Goal: Task Accomplishment & Management: Manage account settings

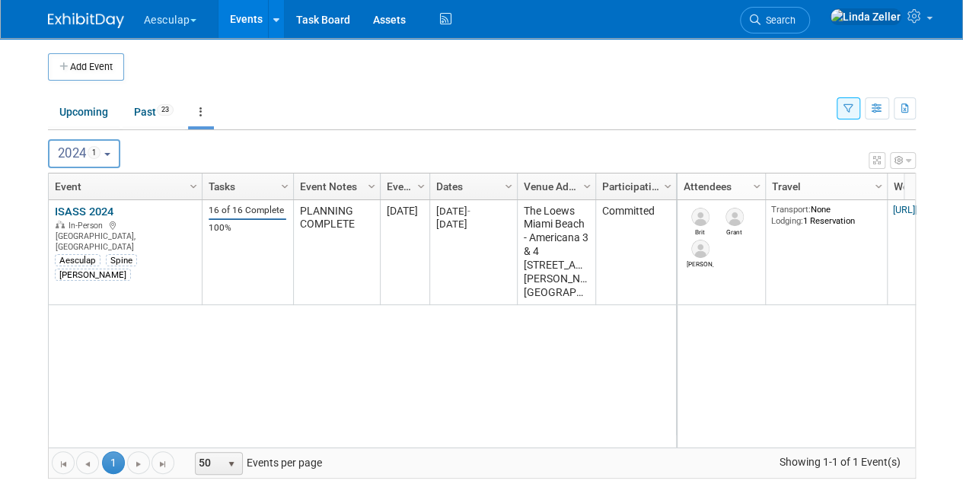
click at [853, 107] on icon "button" at bounding box center [849, 109] width 10 height 10
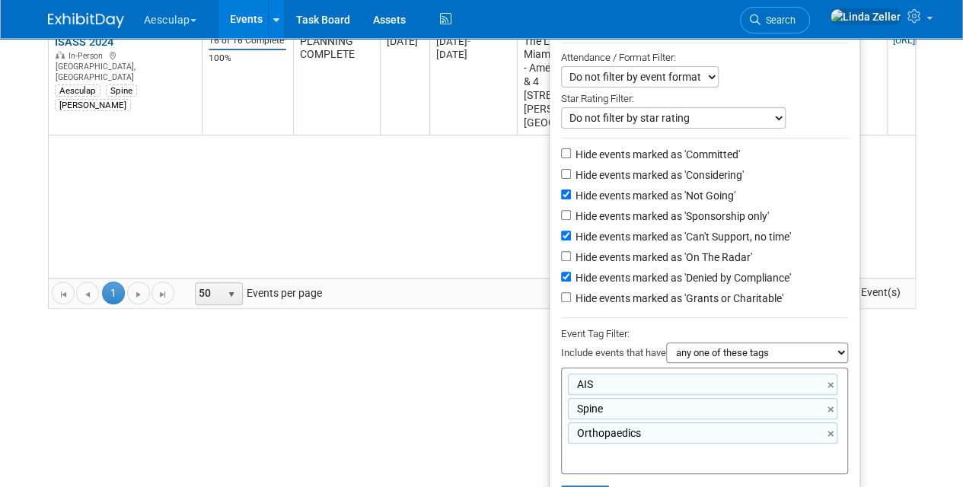
scroll to position [223, 0]
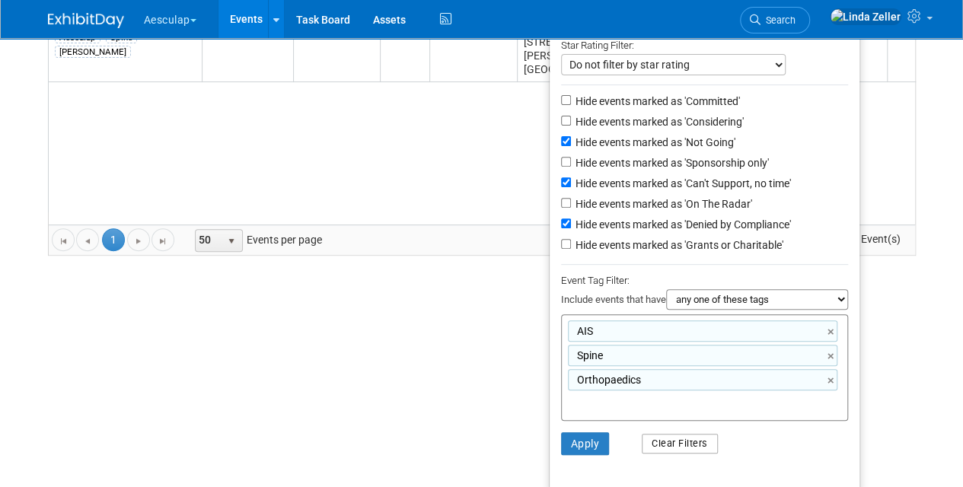
click at [661, 445] on button "Clear Filters" at bounding box center [680, 444] width 76 height 20
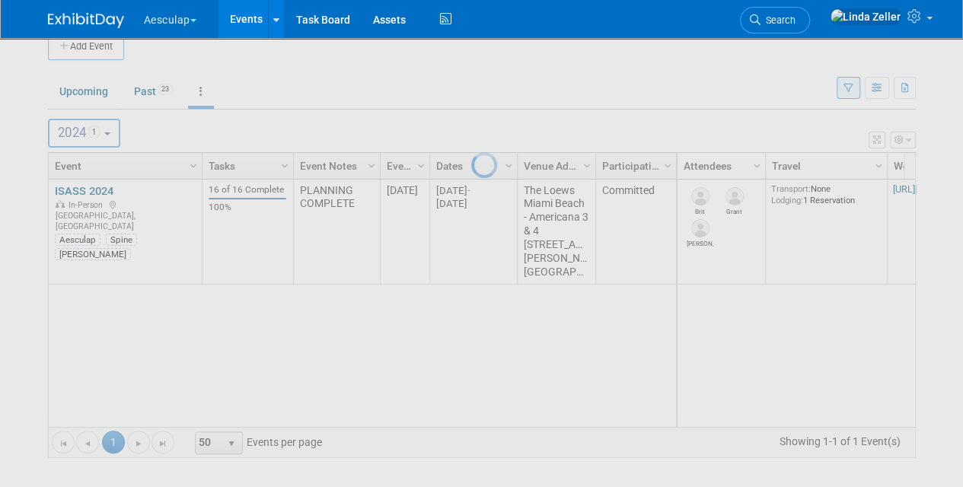
scroll to position [7, 0]
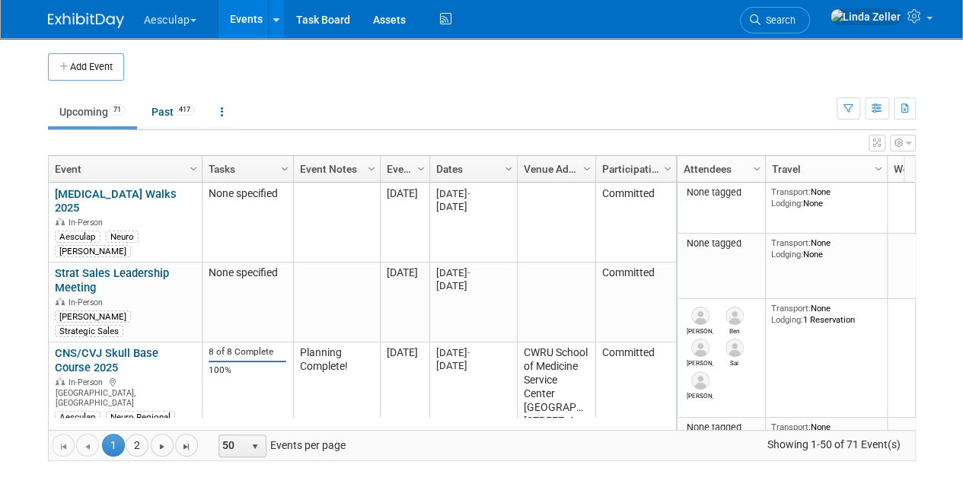
click at [81, 110] on link "Upcoming 71" at bounding box center [92, 111] width 89 height 29
click at [796, 22] on span "Search" at bounding box center [778, 19] width 35 height 11
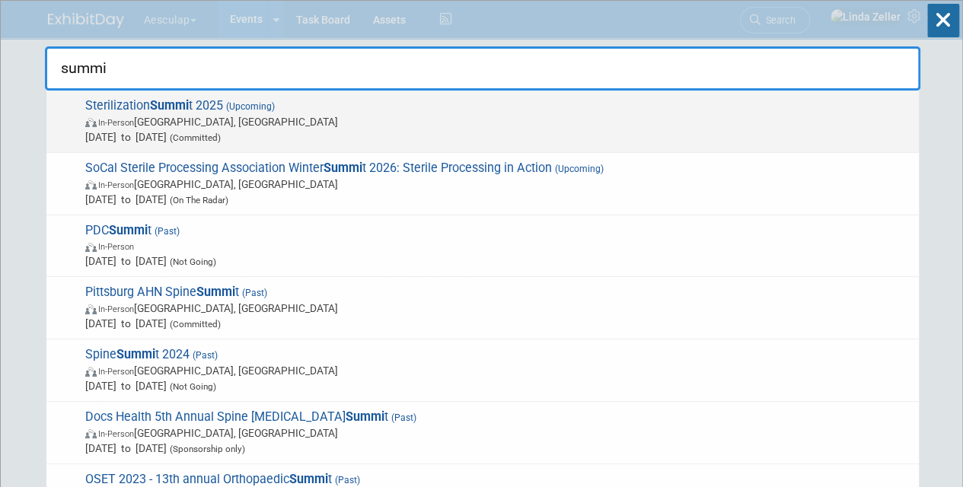
type input "summi"
click at [224, 117] on span "In-Person Orange, CA" at bounding box center [498, 121] width 826 height 15
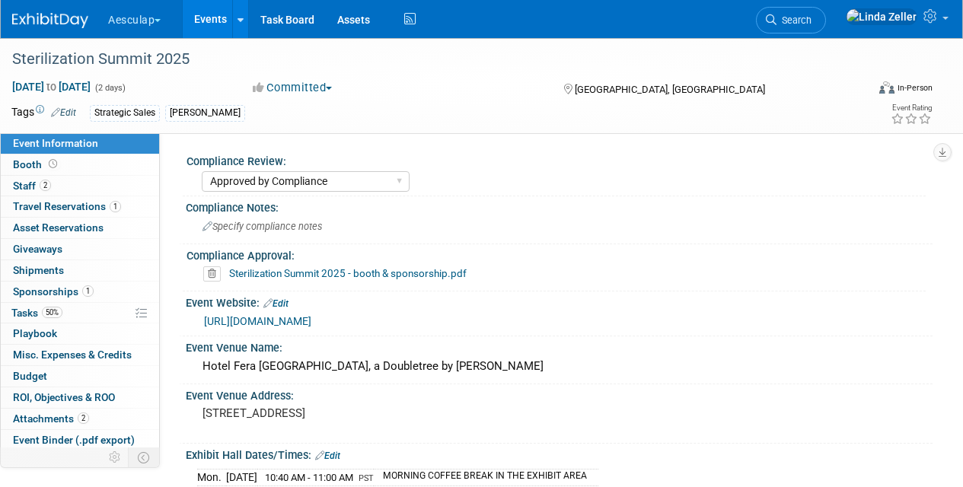
select select "Approved by Compliance"
select select "Strategic Sales"
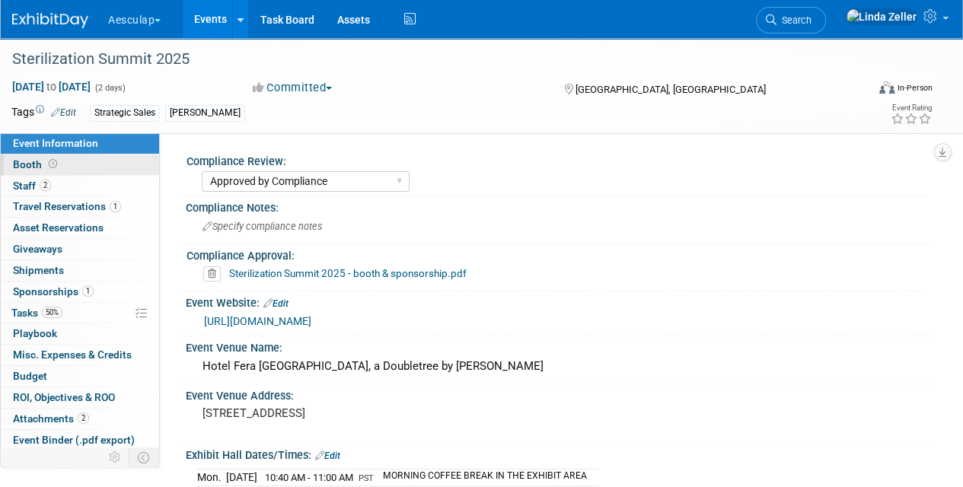
click at [34, 161] on span "Booth" at bounding box center [36, 164] width 47 height 12
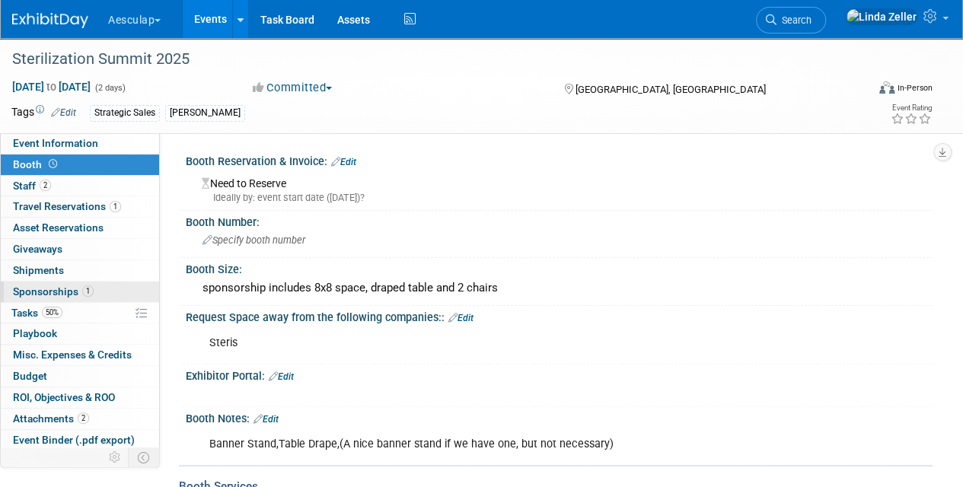
click at [27, 282] on link "1 Sponsorships 1" at bounding box center [80, 292] width 158 height 21
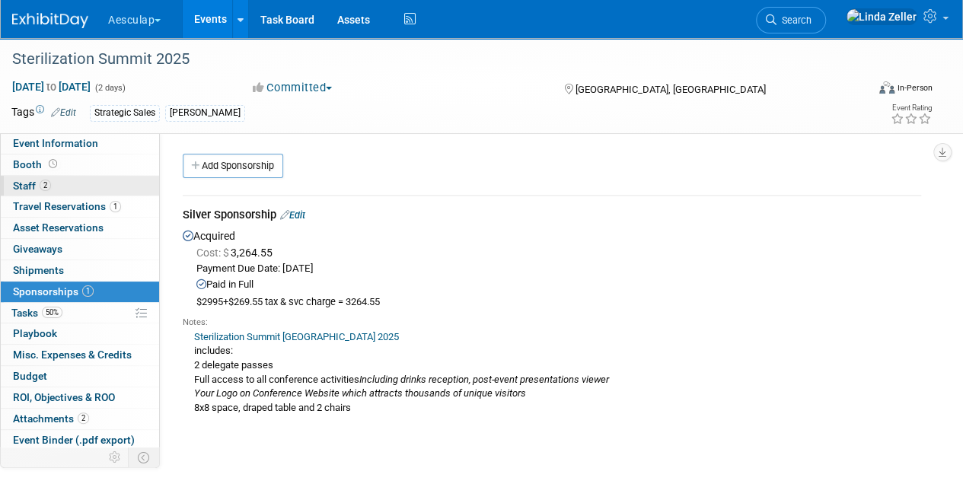
click at [24, 187] on span "Staff 2" at bounding box center [32, 186] width 38 height 12
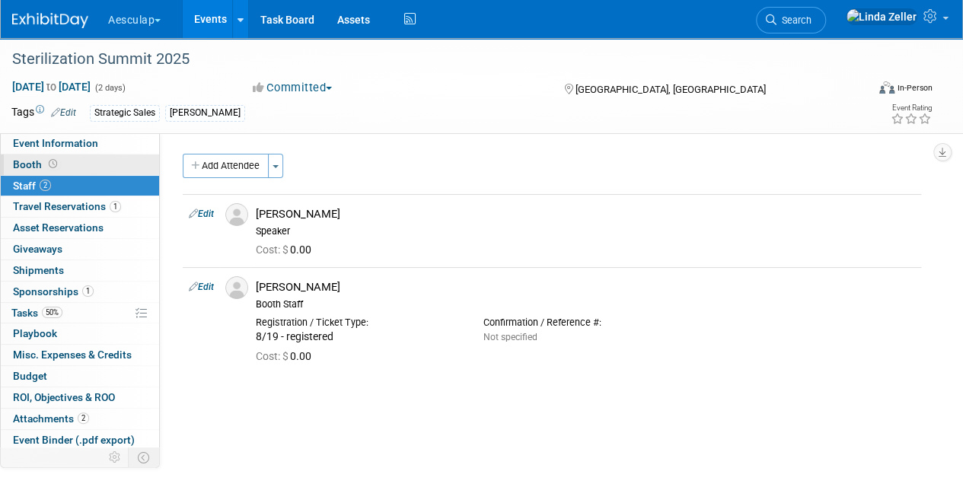
click at [16, 162] on span "Booth" at bounding box center [36, 164] width 47 height 12
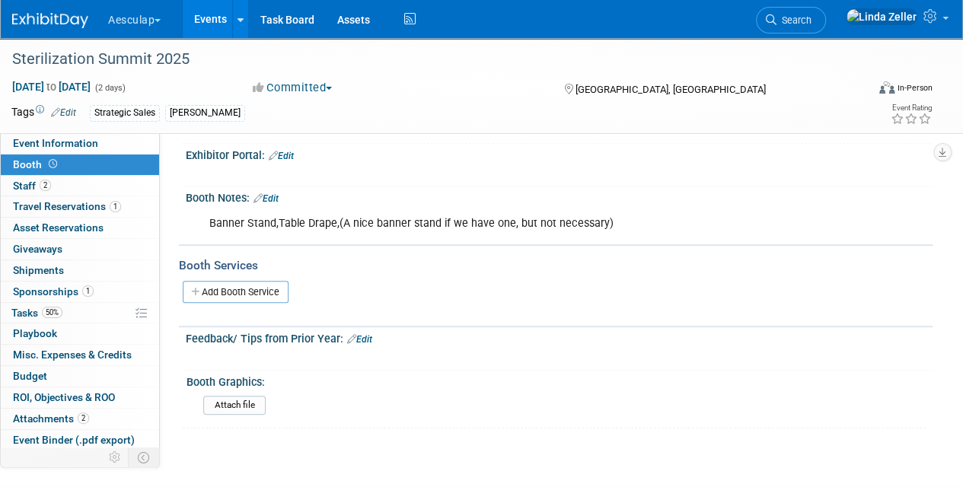
scroll to position [228, 0]
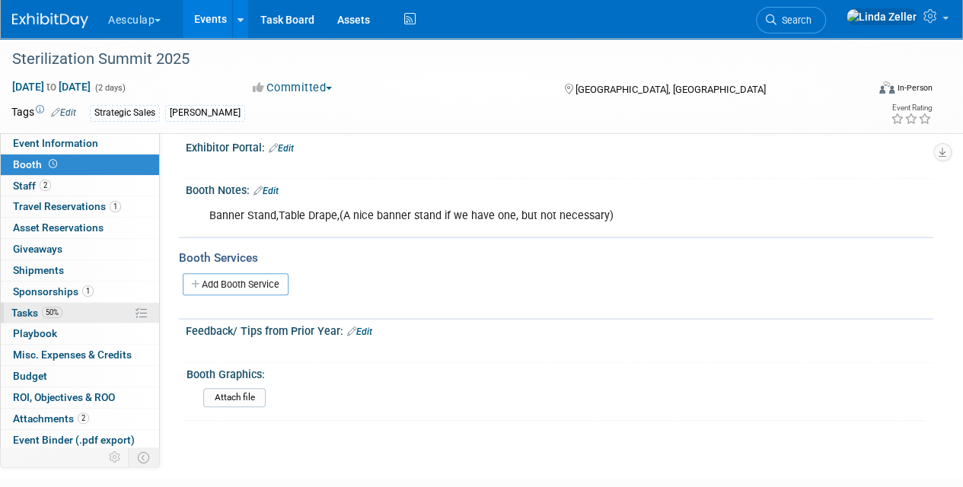
click at [32, 311] on span "Tasks 50%" at bounding box center [36, 313] width 51 height 12
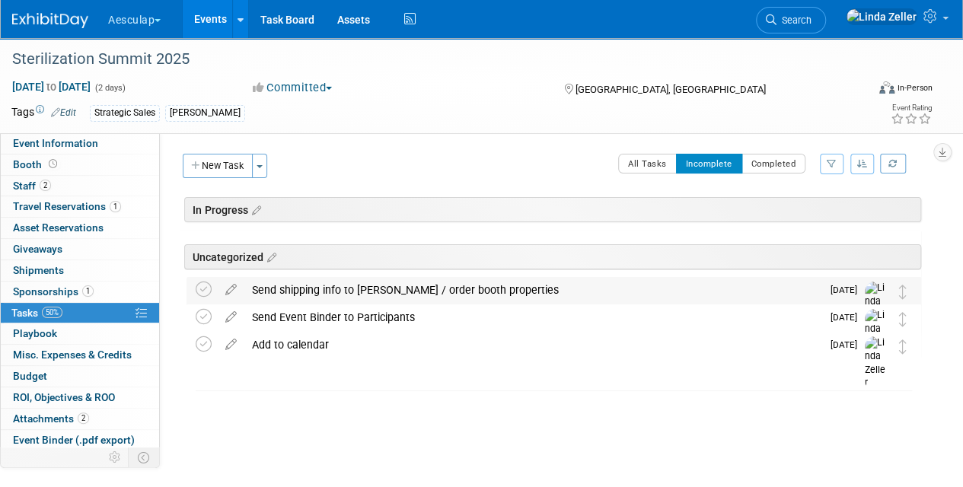
click at [385, 289] on div "Send shipping info to Connie / order booth properties" at bounding box center [532, 290] width 577 height 26
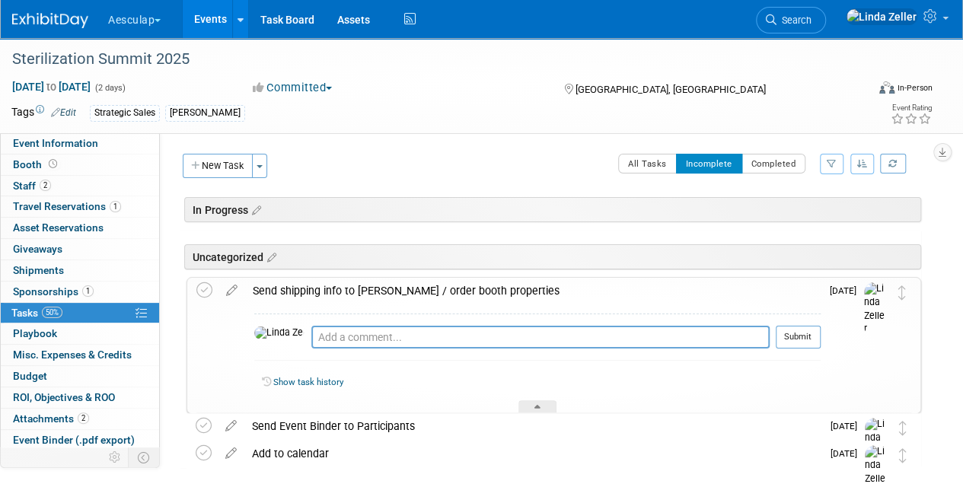
click at [385, 289] on div "Send shipping info to Connie / order booth properties" at bounding box center [533, 291] width 576 height 26
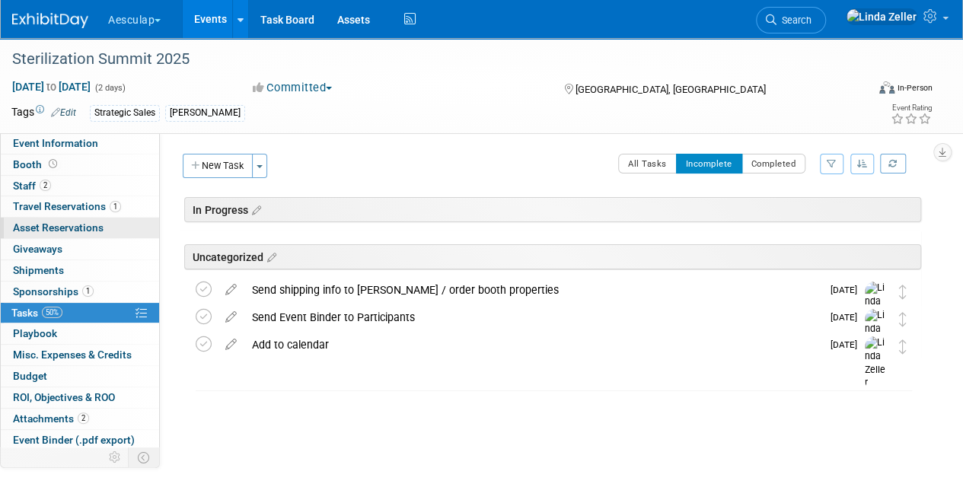
click at [45, 226] on span "Asset Reservations 0" at bounding box center [58, 228] width 91 height 12
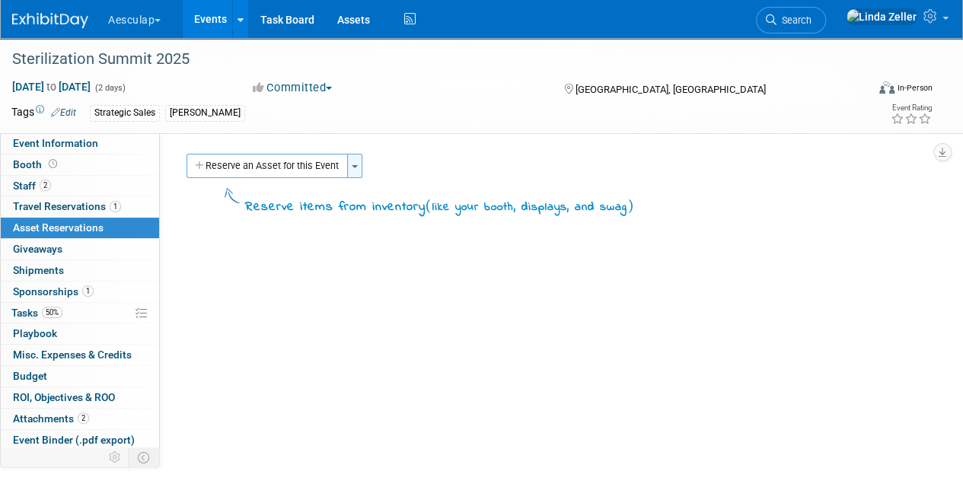
click at [356, 170] on button "Toggle Dropdown" at bounding box center [354, 166] width 15 height 24
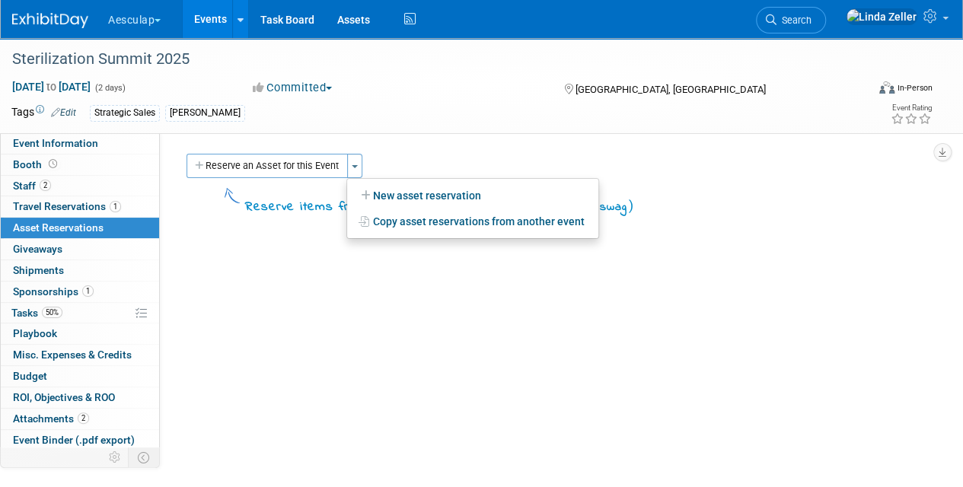
click at [320, 355] on div "Compliance Review: Needs to be submitted to Compliance In Review with Complianc…" at bounding box center [546, 332] width 773 height 398
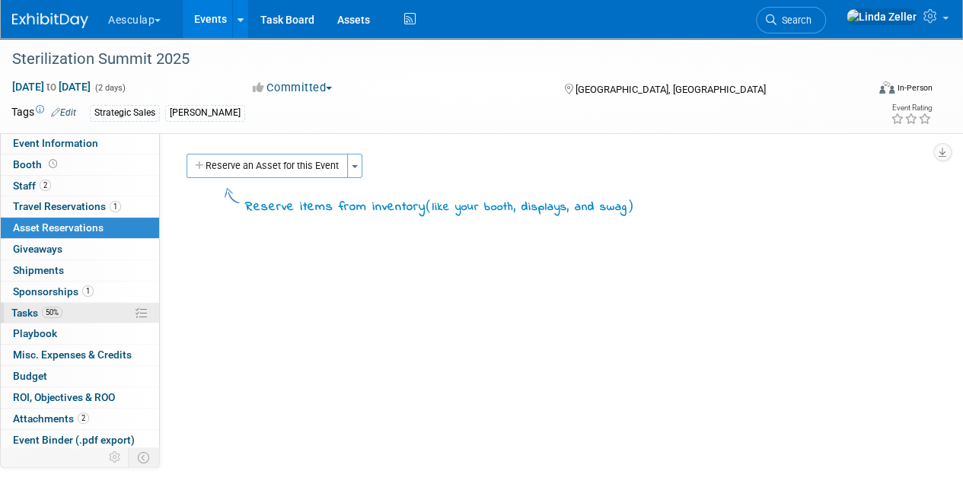
click at [37, 307] on span "Tasks 50%" at bounding box center [36, 313] width 51 height 12
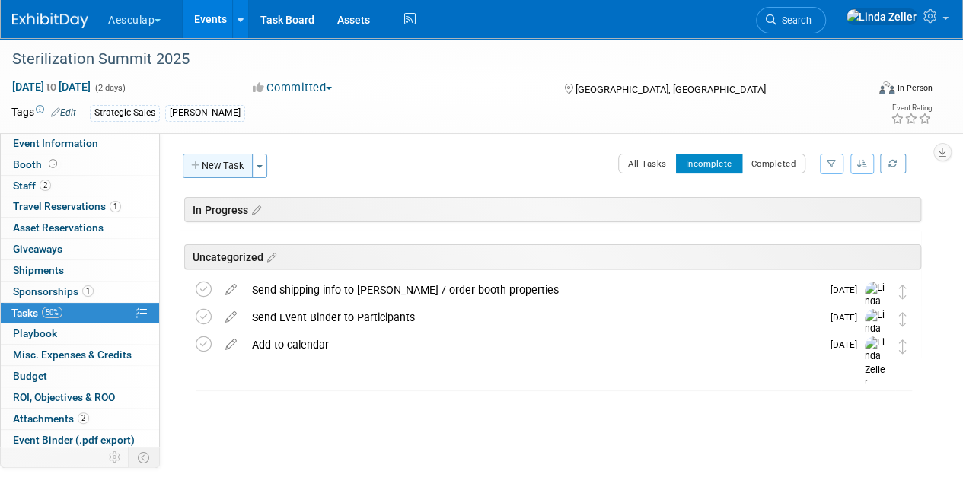
click at [224, 165] on button "New Task" at bounding box center [218, 166] width 70 height 24
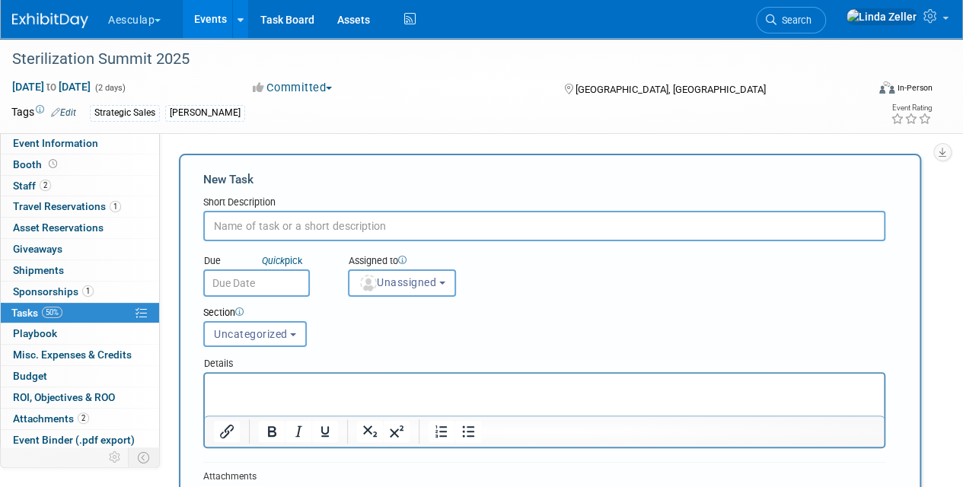
click at [238, 224] on input "text" at bounding box center [544, 226] width 682 height 30
type input "what properties do they want?"
click at [247, 384] on p "Rich Text Area. Press ALT-0 for help." at bounding box center [545, 387] width 662 height 15
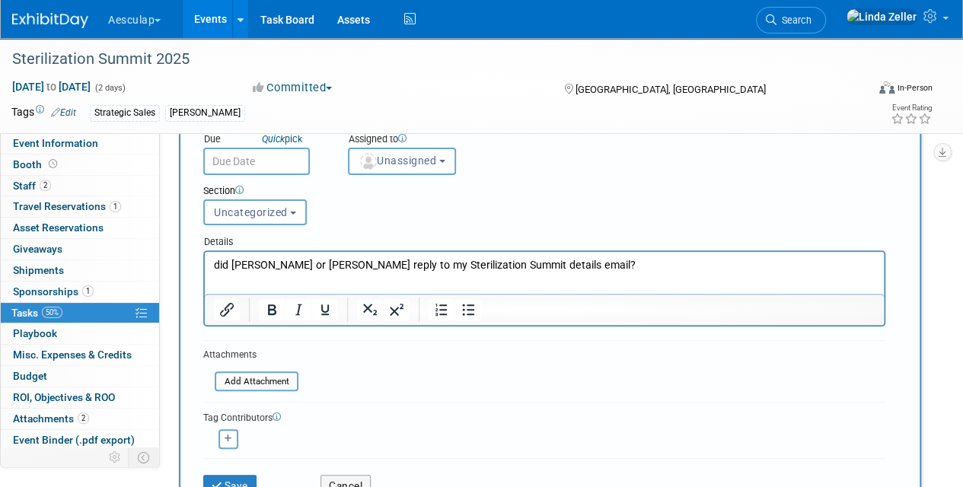
scroll to position [305, 0]
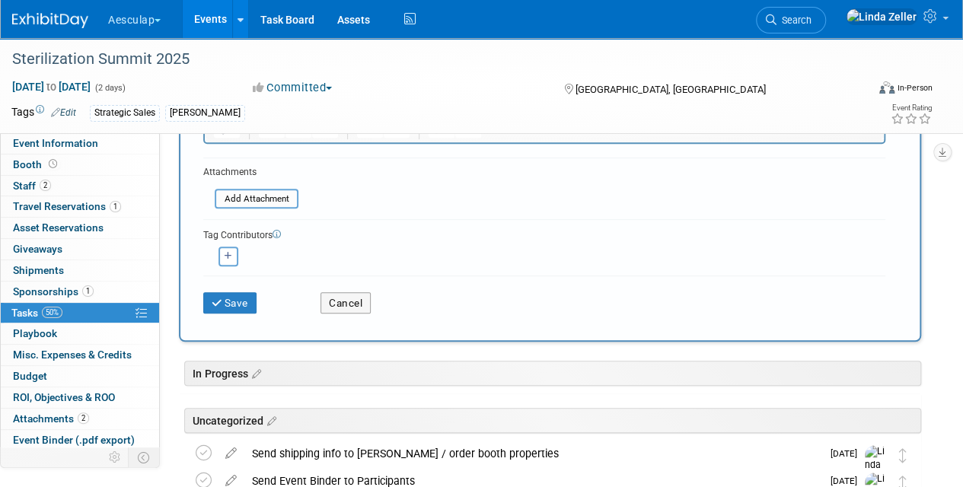
drag, startPoint x: 223, startPoint y: 299, endPoint x: 476, endPoint y: 259, distance: 256.1
click at [476, 259] on form "New Task Short Description what properties do they want? Due Quick pick Unassig…" at bounding box center [550, 96] width 694 height 458
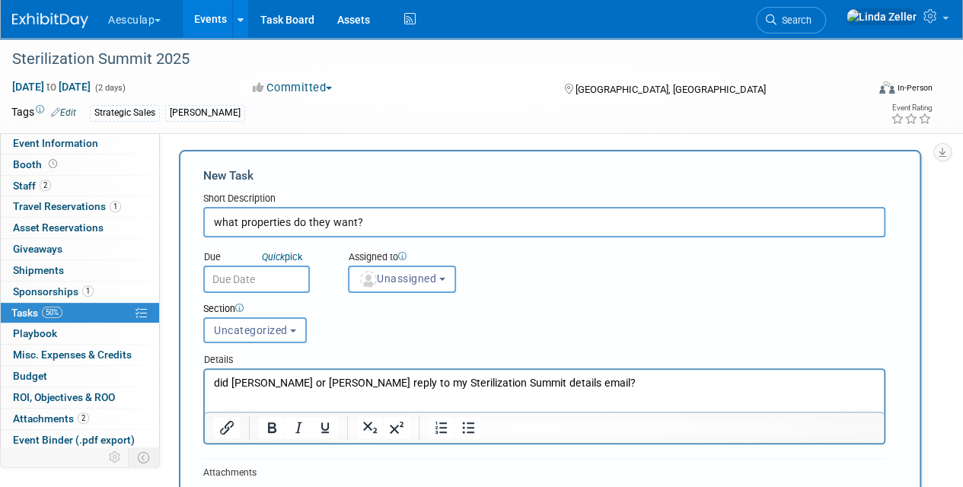
scroll to position [0, 0]
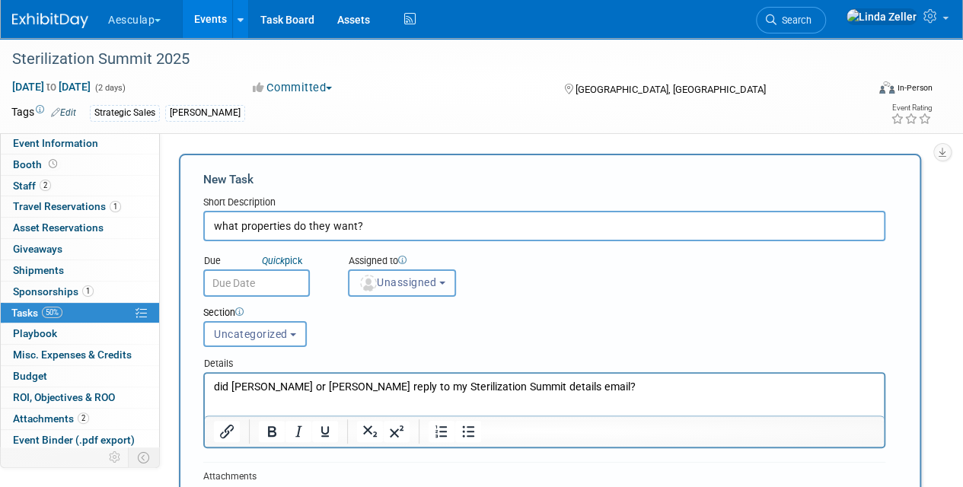
click at [387, 279] on span "Unassigned" at bounding box center [398, 282] width 78 height 12
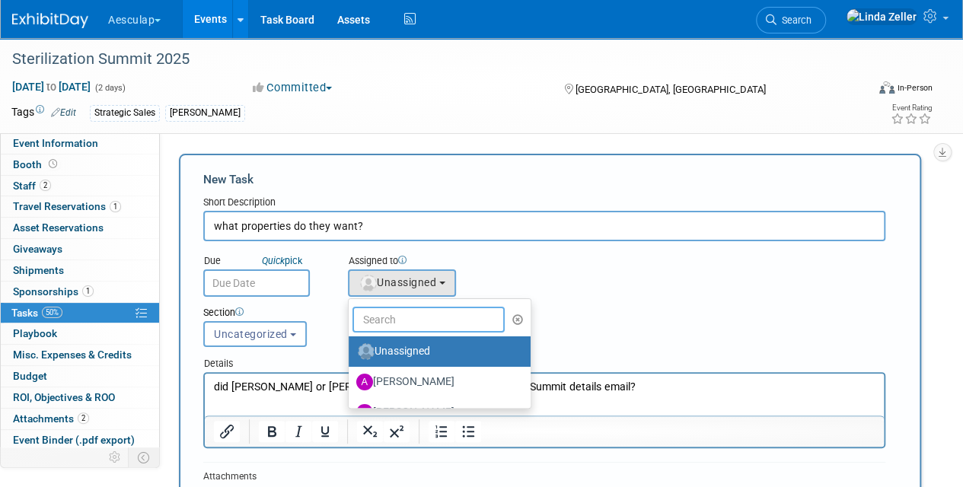
click at [395, 321] on input "text" at bounding box center [429, 320] width 152 height 26
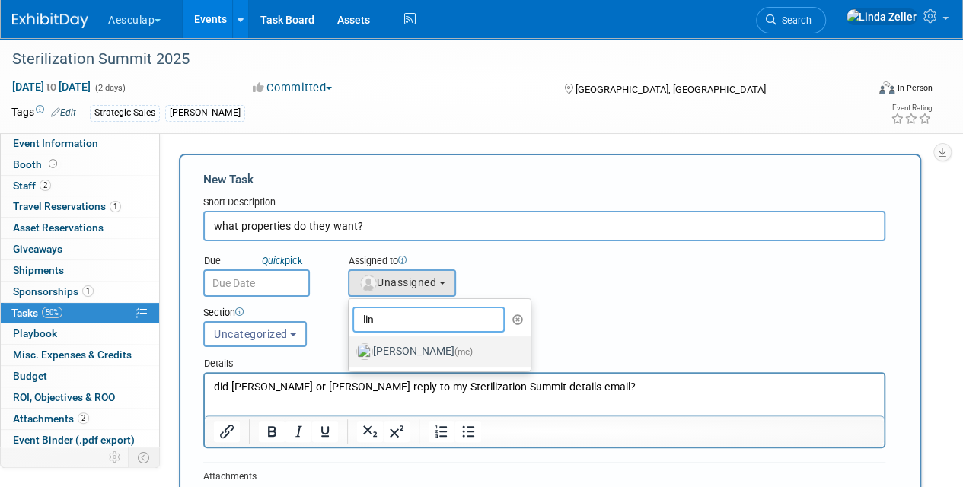
type input "lin"
click at [405, 345] on label "[PERSON_NAME] (me)" at bounding box center [435, 352] width 159 height 24
click at [351, 345] on input "[PERSON_NAME] (me)" at bounding box center [346, 350] width 10 height 10
select select "997af25e-71f2-407b-94d0-6444a5b8fc40"
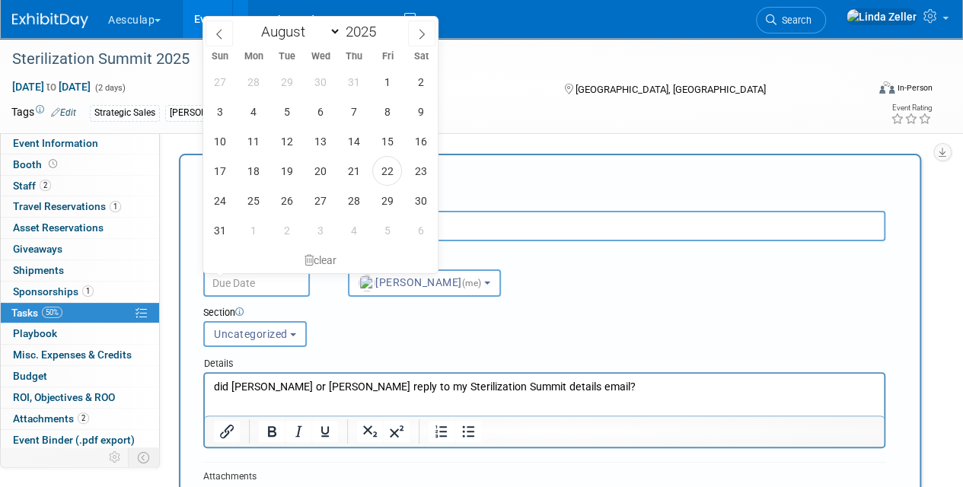
click at [262, 281] on input "text" at bounding box center [256, 283] width 107 height 27
click at [296, 199] on span "26" at bounding box center [287, 201] width 30 height 30
type input "Aug 26, 2025"
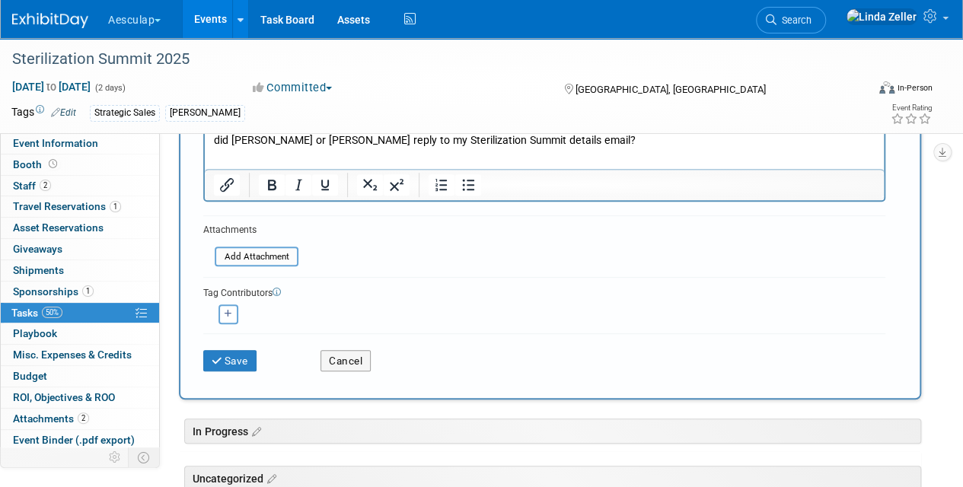
scroll to position [381, 0]
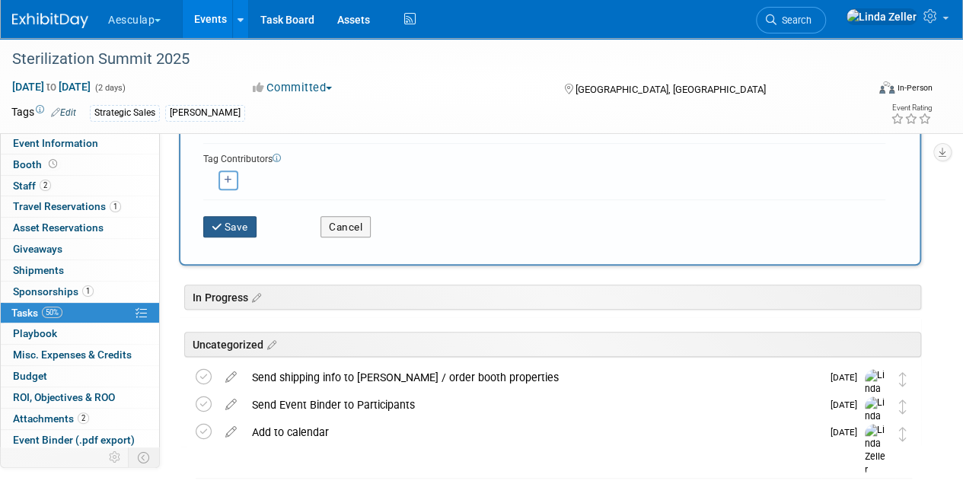
click at [220, 225] on icon "submit" at bounding box center [218, 227] width 13 height 11
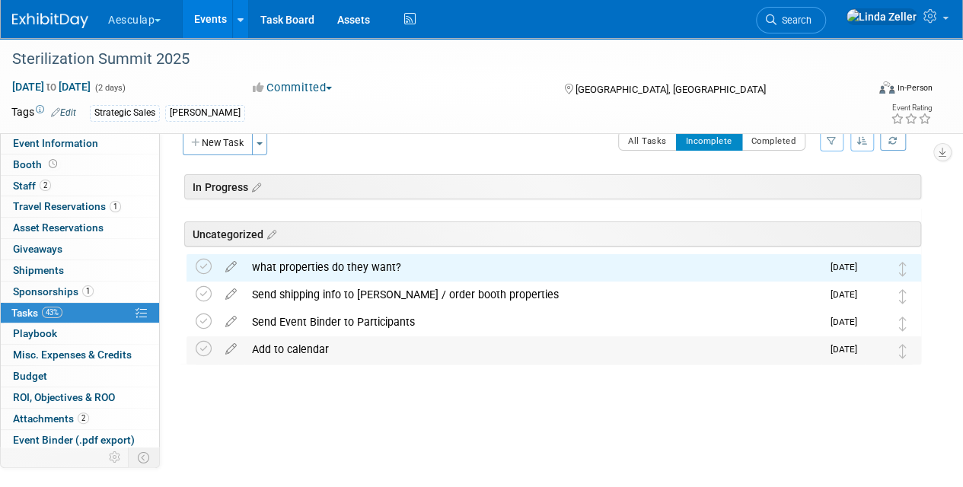
scroll to position [0, 0]
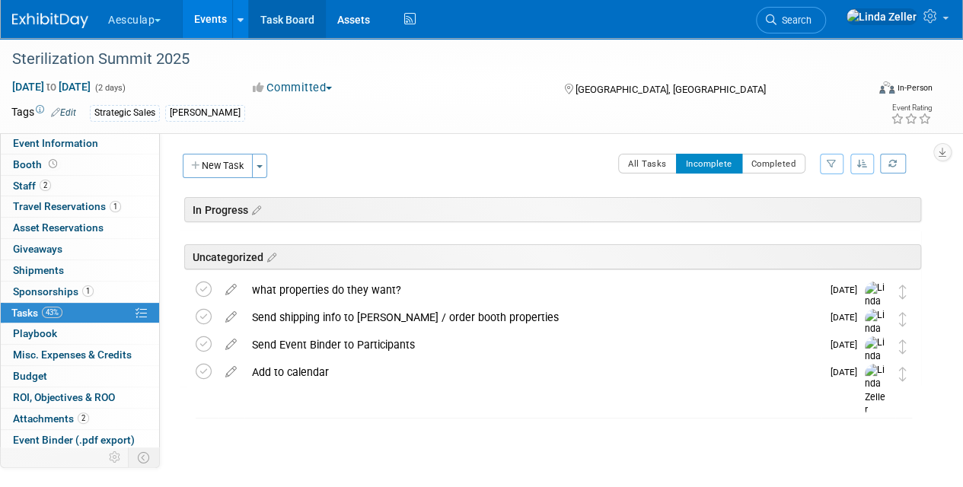
click at [285, 24] on link "Task Board" at bounding box center [287, 19] width 77 height 38
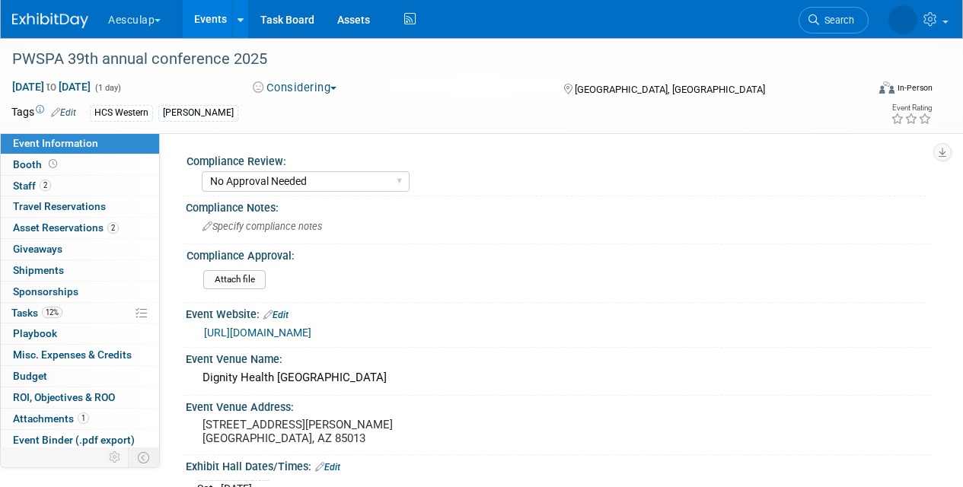
select select "No Approval Needed"
select select "HCS"
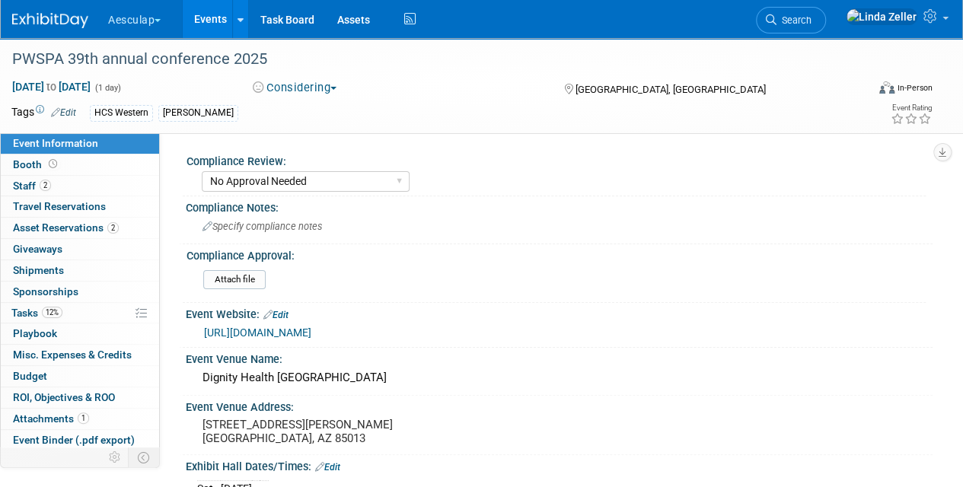
click at [297, 331] on link "https://www.pwspa.org/seminar-schedule" at bounding box center [257, 333] width 107 height 12
click at [823, 11] on link "Search" at bounding box center [791, 20] width 70 height 27
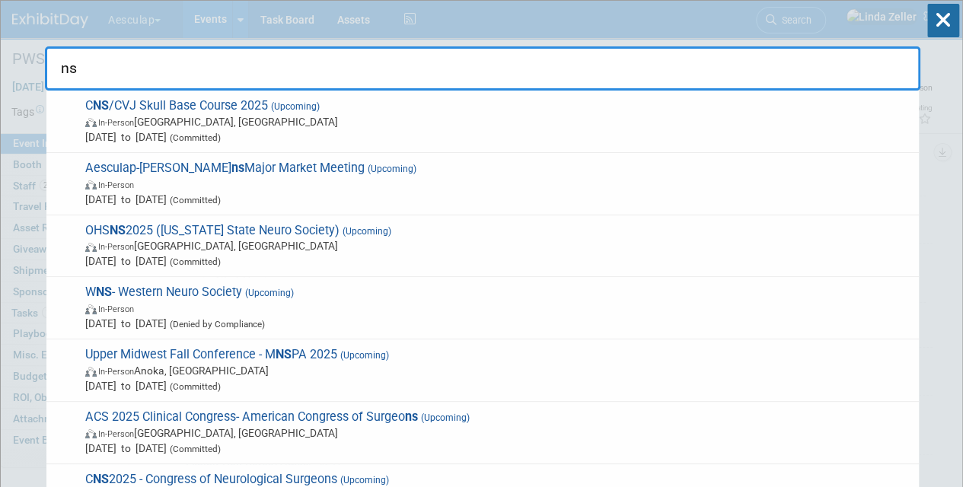
type input "n"
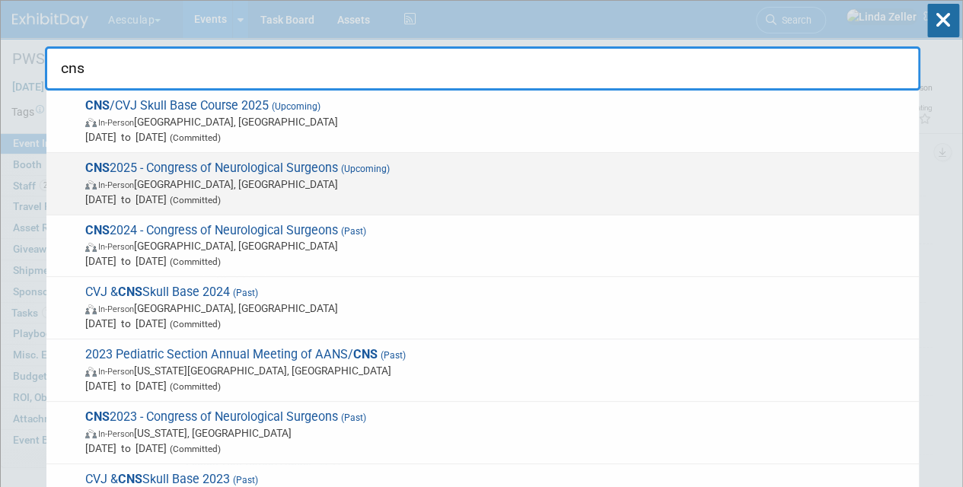
type input "cns"
click at [113, 177] on span "In-Person Los Angeles, CA" at bounding box center [498, 184] width 826 height 15
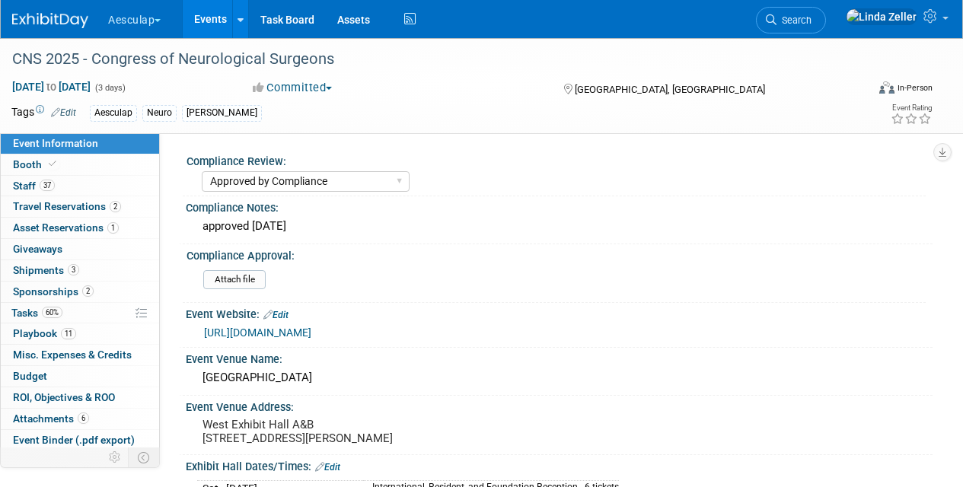
select select "Approved by Compliance"
select select "Neuro"
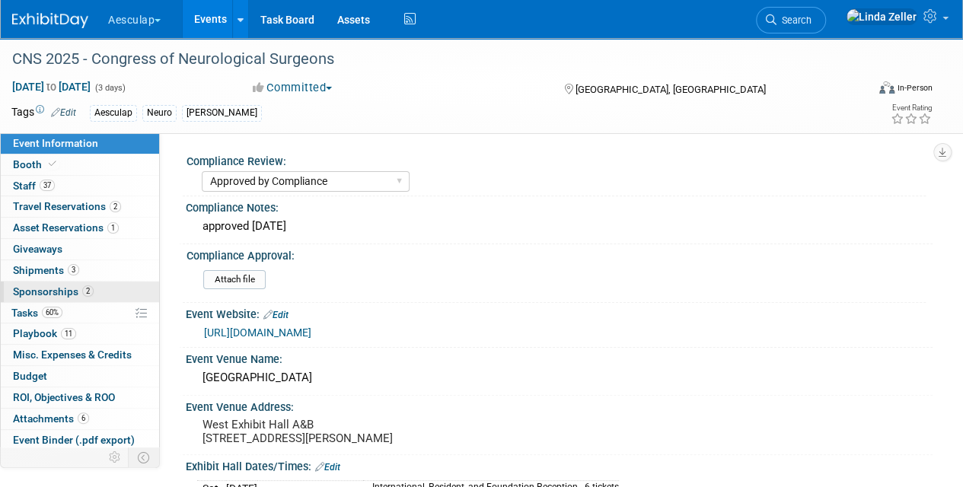
click at [32, 286] on span "Sponsorships 2" at bounding box center [53, 292] width 81 height 12
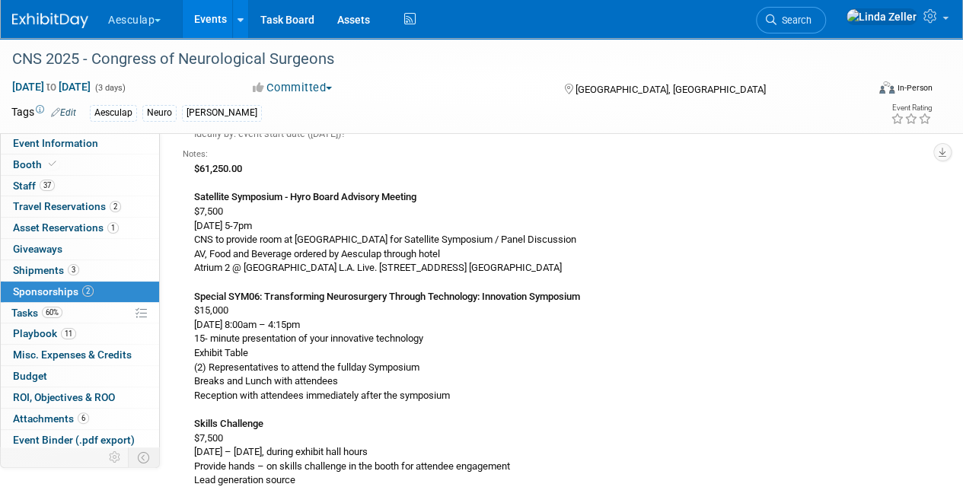
scroll to position [914, 0]
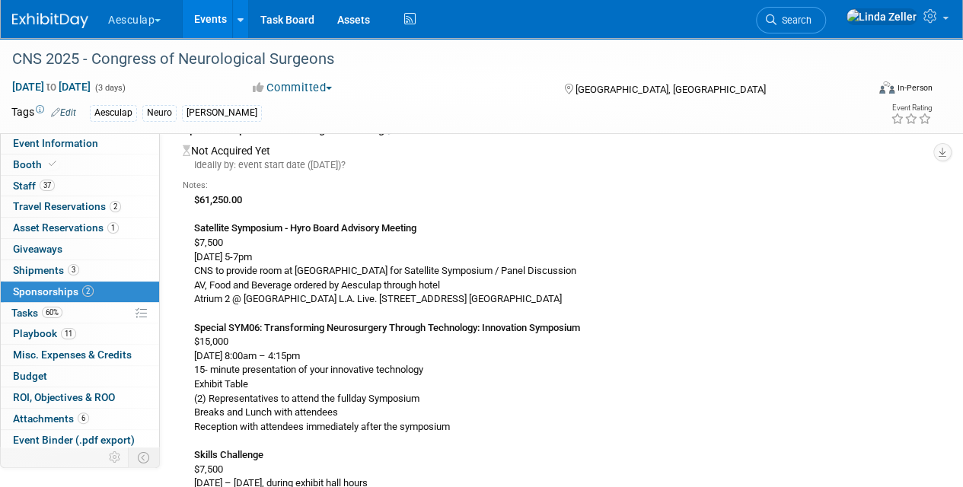
click at [242, 194] on b "$61,250.00" at bounding box center [218, 199] width 48 height 11
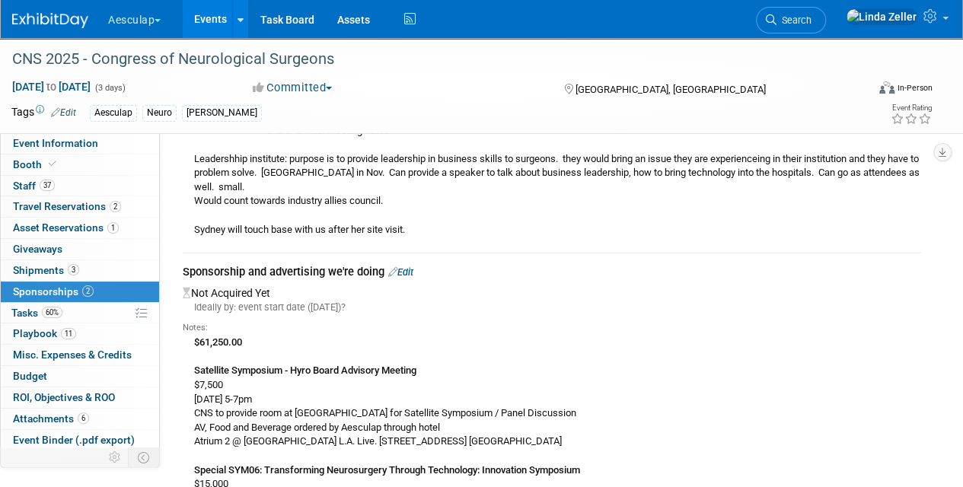
scroll to position [762, 0]
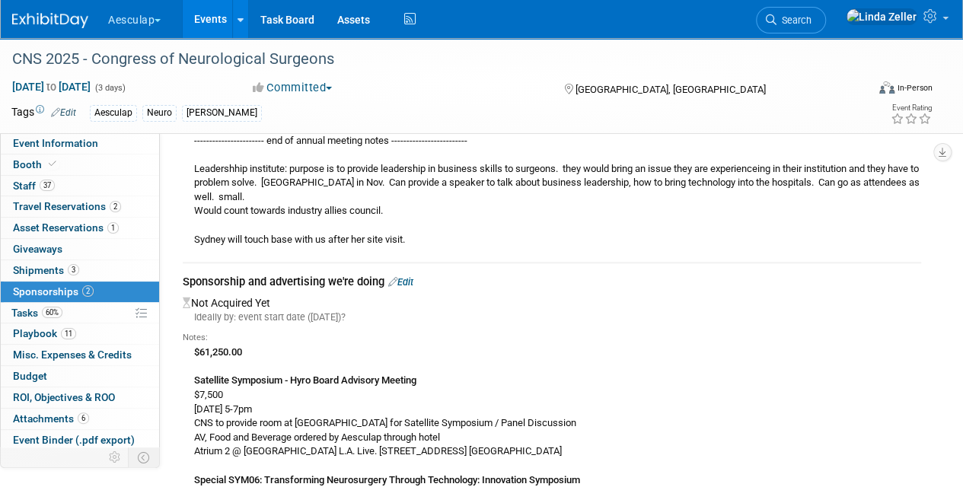
click at [408, 276] on link "Edit" at bounding box center [400, 281] width 25 height 11
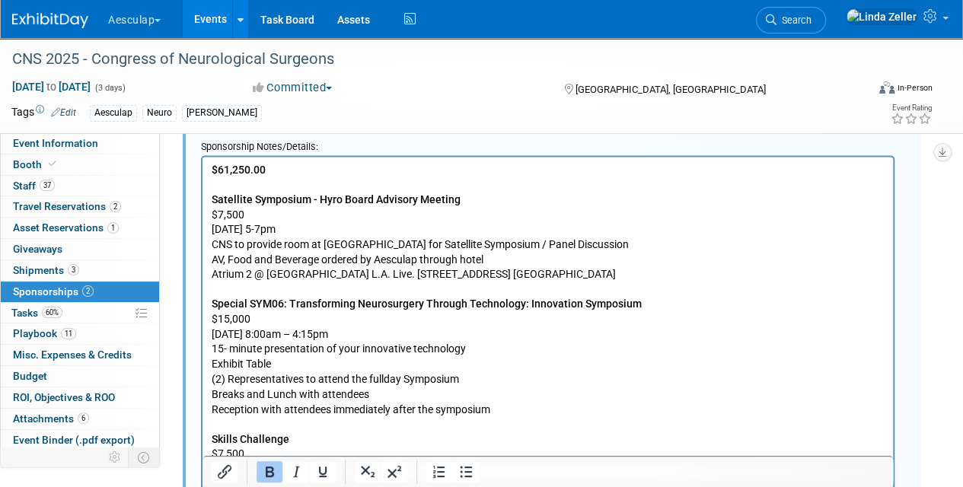
scroll to position [1066, 0]
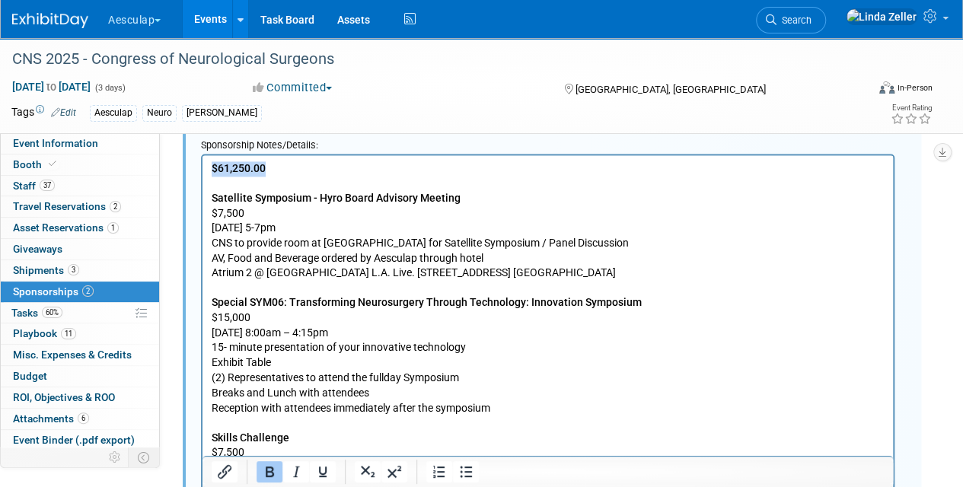
drag, startPoint x: 268, startPoint y: 169, endPoint x: 396, endPoint y: 311, distance: 190.9
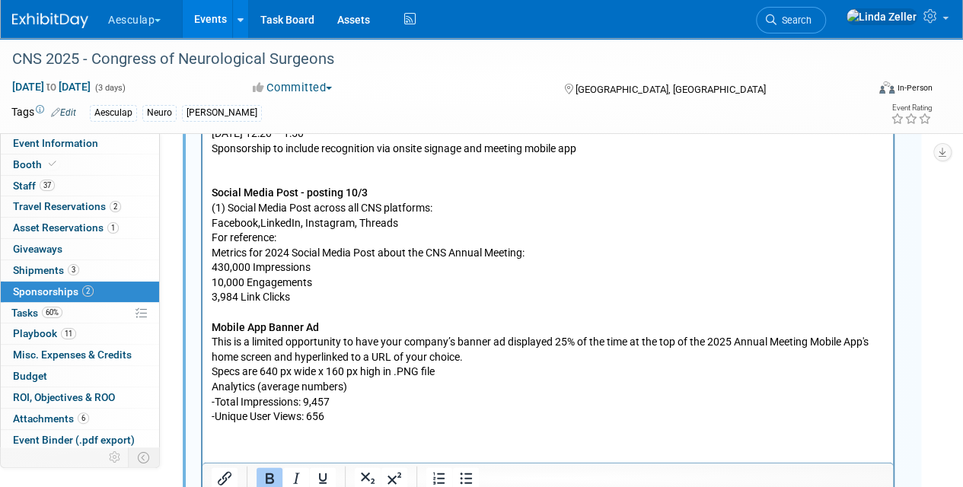
scroll to position [1751, 0]
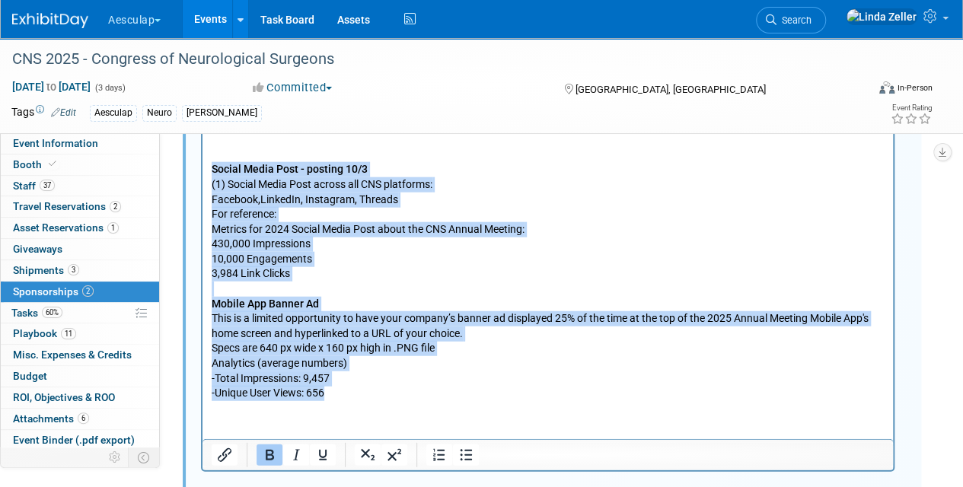
drag, startPoint x: 337, startPoint y: 390, endPoint x: 209, endPoint y: 171, distance: 253.9
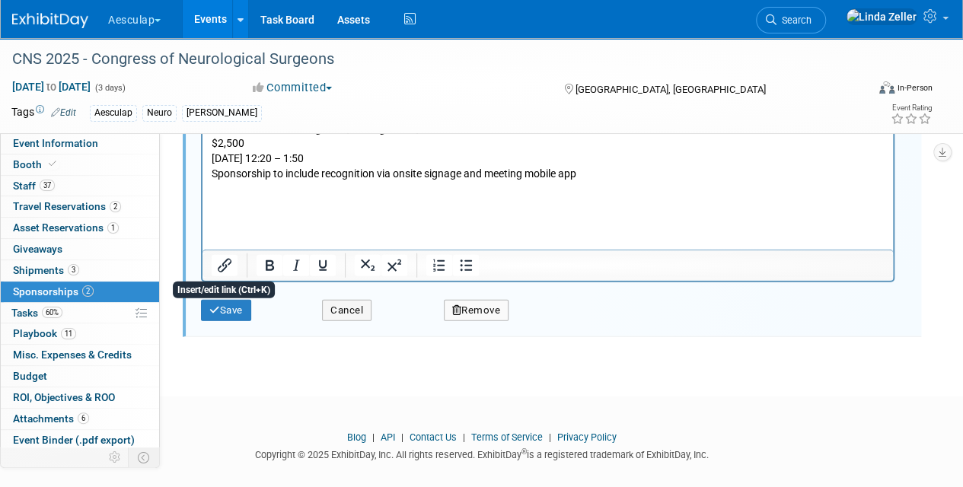
scroll to position [1687, 0]
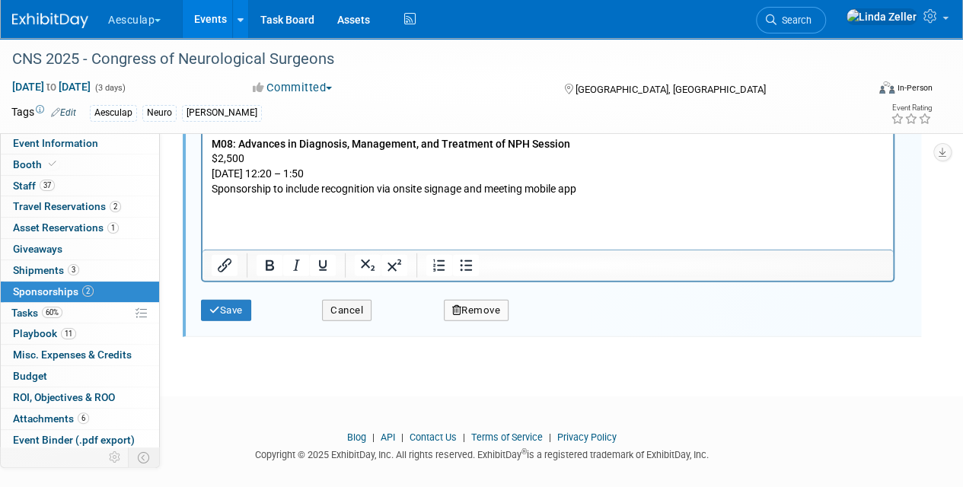
click at [232, 300] on button "Save" at bounding box center [226, 310] width 50 height 21
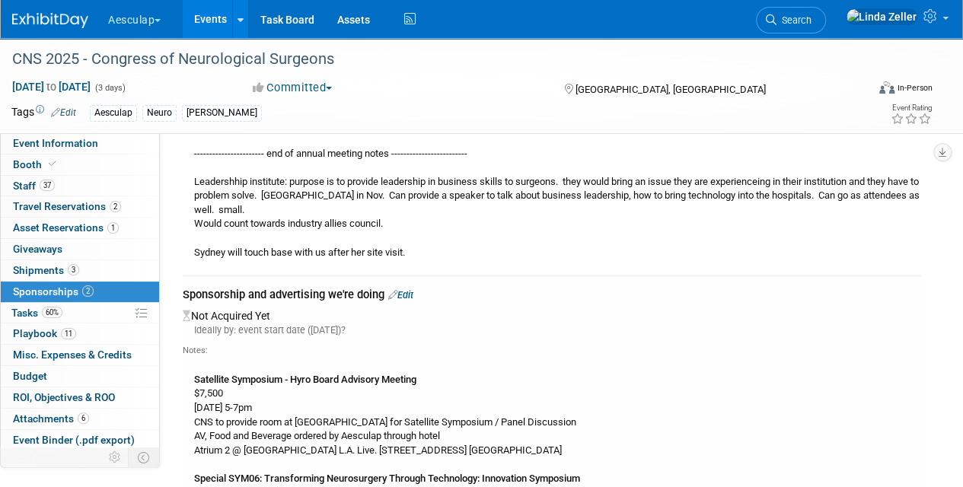
scroll to position [825, 0]
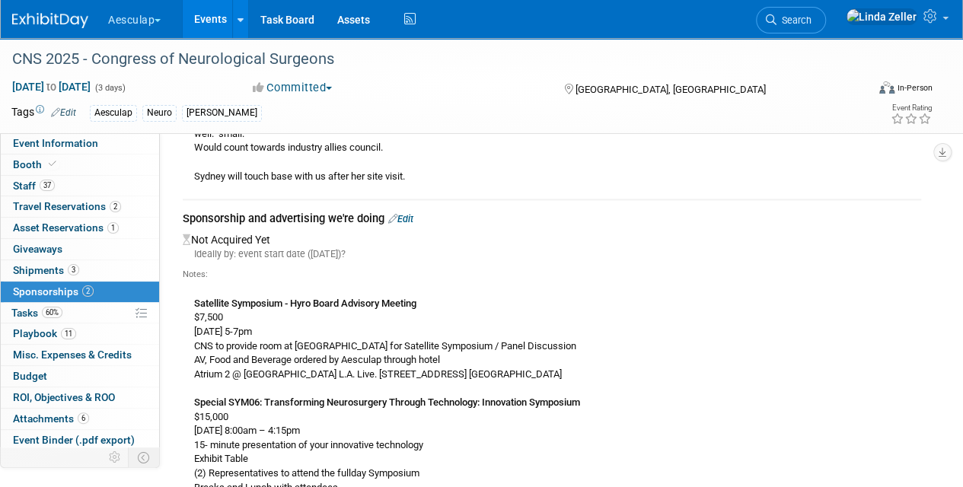
click at [410, 213] on link "Edit" at bounding box center [400, 218] width 25 height 11
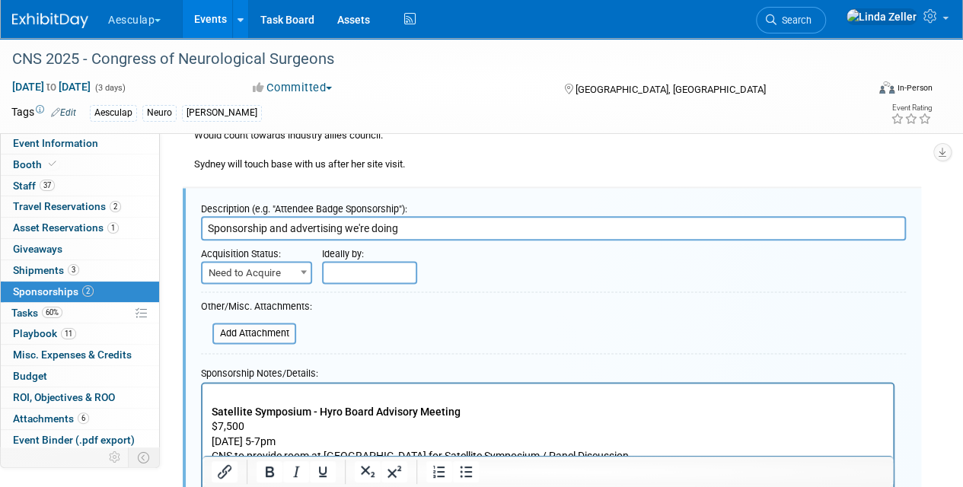
scroll to position [0, 0]
drag, startPoint x: 344, startPoint y: 212, endPoint x: 272, endPoint y: 212, distance: 71.6
click at [272, 216] on input "Sponsorship and advertising we're doing" at bounding box center [553, 228] width 705 height 24
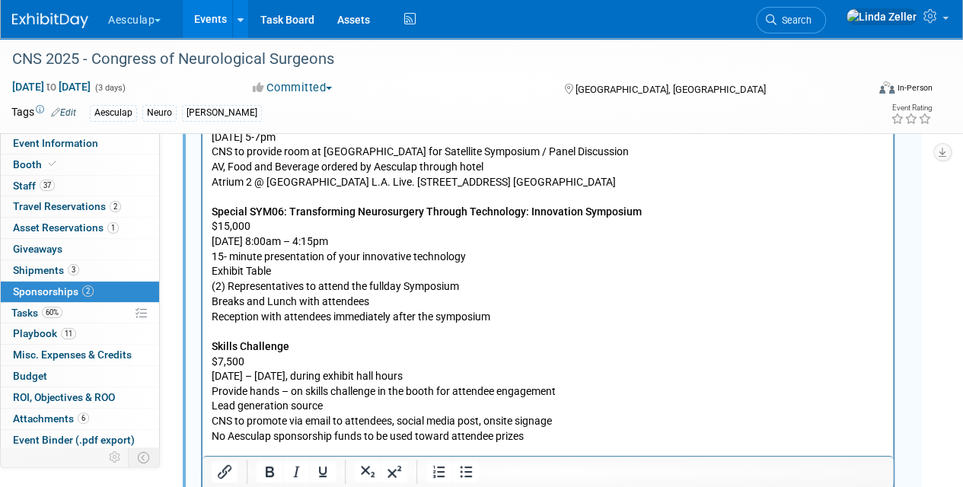
scroll to position [837, 0]
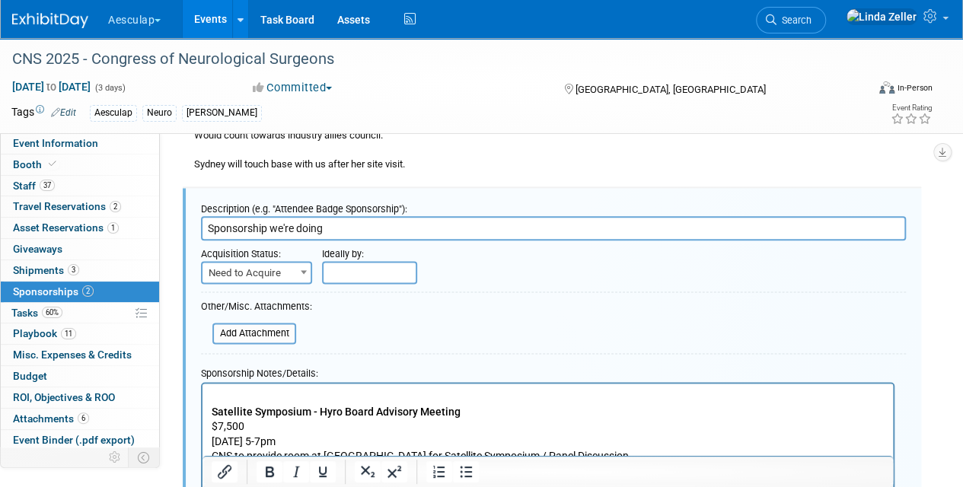
click at [325, 216] on input "Sponsorship we're doing" at bounding box center [553, 228] width 705 height 24
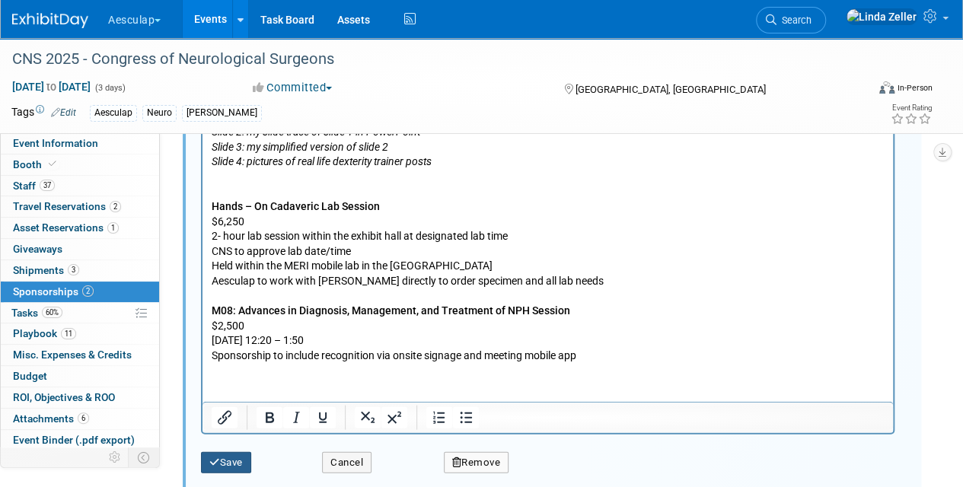
type input "Sponsorship we're doing"
click at [232, 452] on button "Save" at bounding box center [226, 462] width 50 height 21
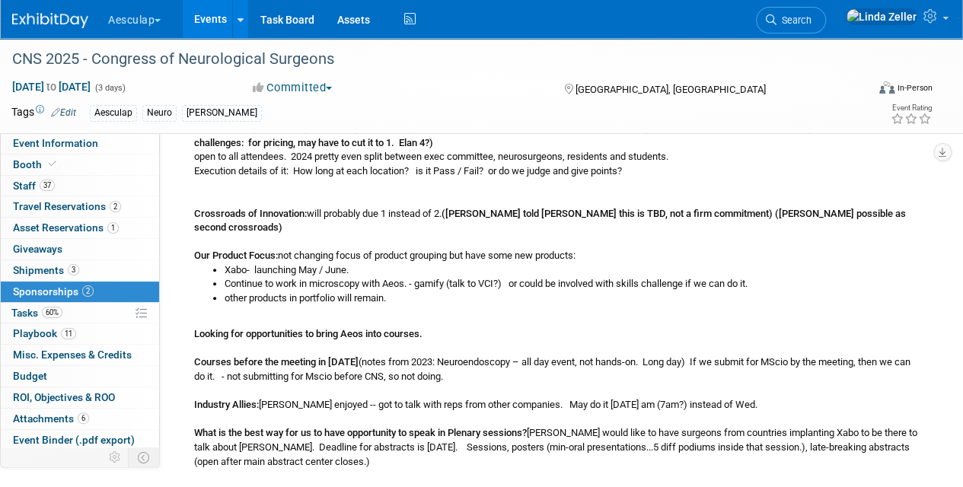
scroll to position [0, 0]
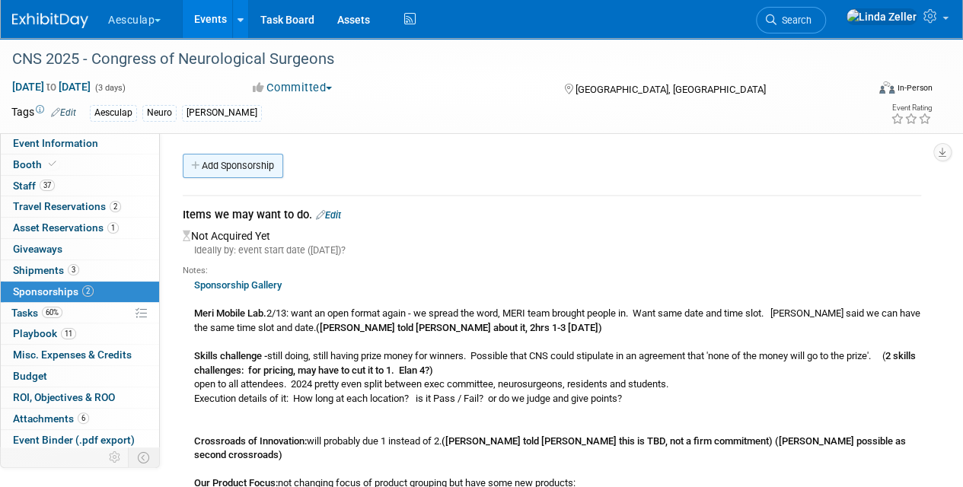
click at [216, 167] on link "Add Sponsorship" at bounding box center [233, 166] width 101 height 24
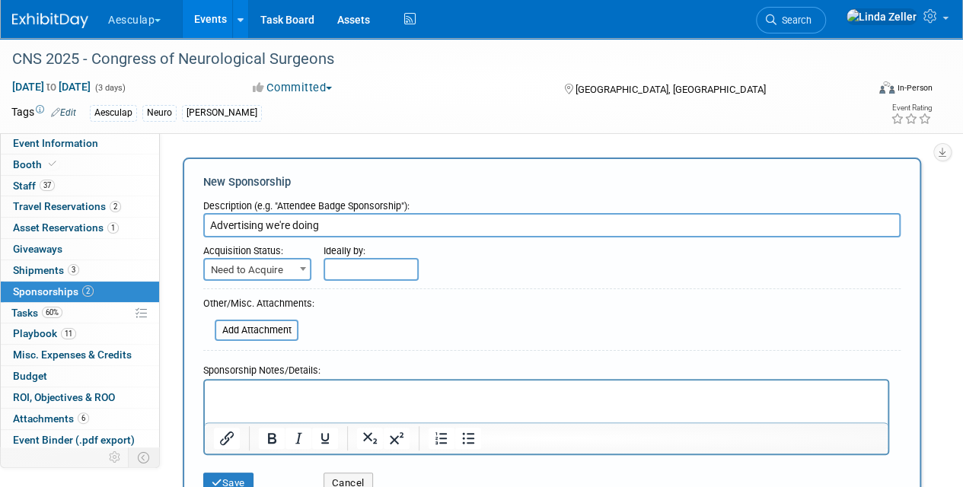
type input "Advertising we're doing"
click at [222, 391] on p "Rich Text Area. Press ALT-0 for help." at bounding box center [547, 394] width 666 height 15
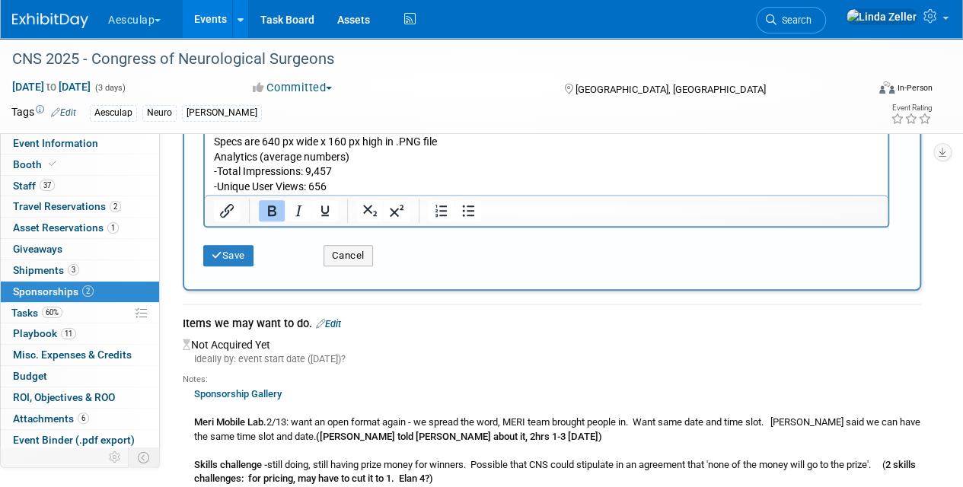
scroll to position [549, 0]
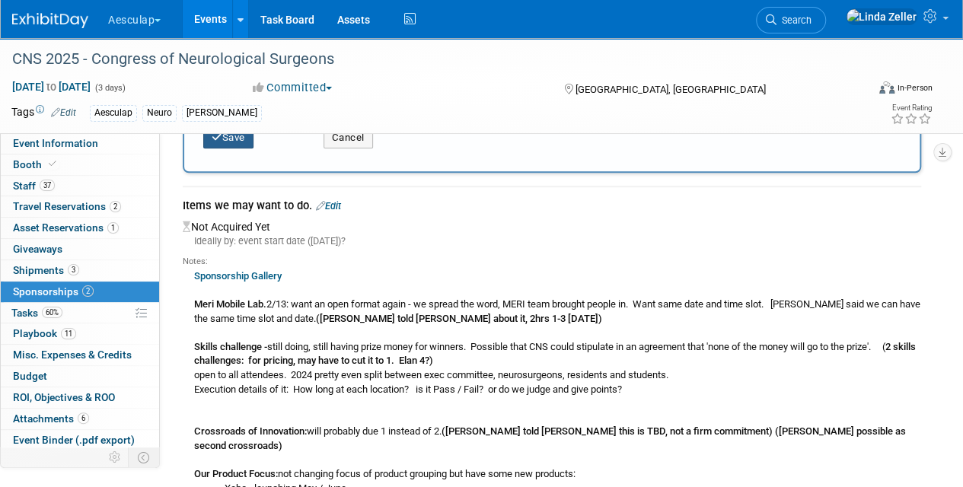
click at [235, 139] on button "Save" at bounding box center [228, 137] width 50 height 21
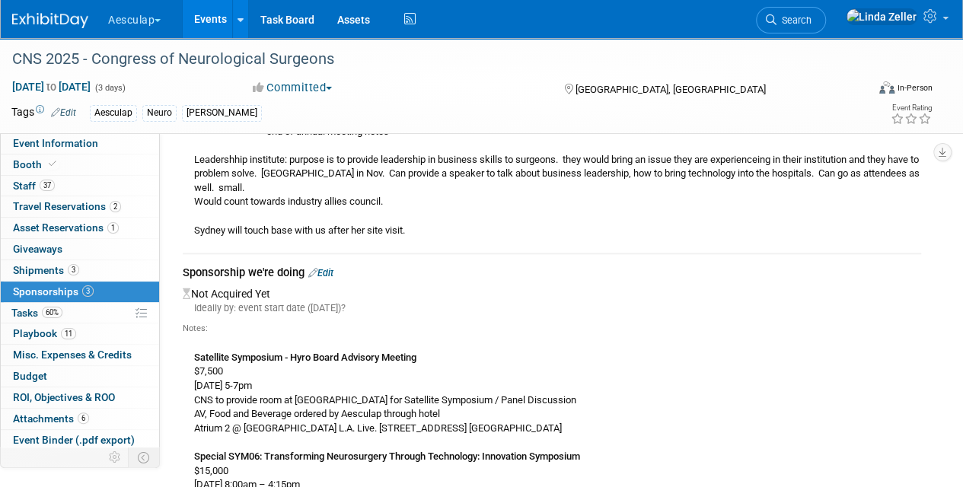
scroll to position [762, 0]
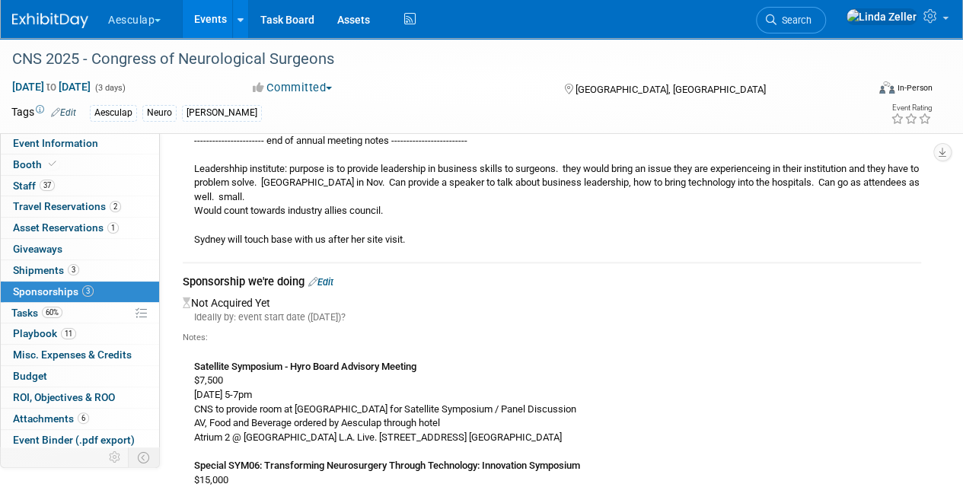
click at [328, 276] on link "Edit" at bounding box center [320, 281] width 25 height 11
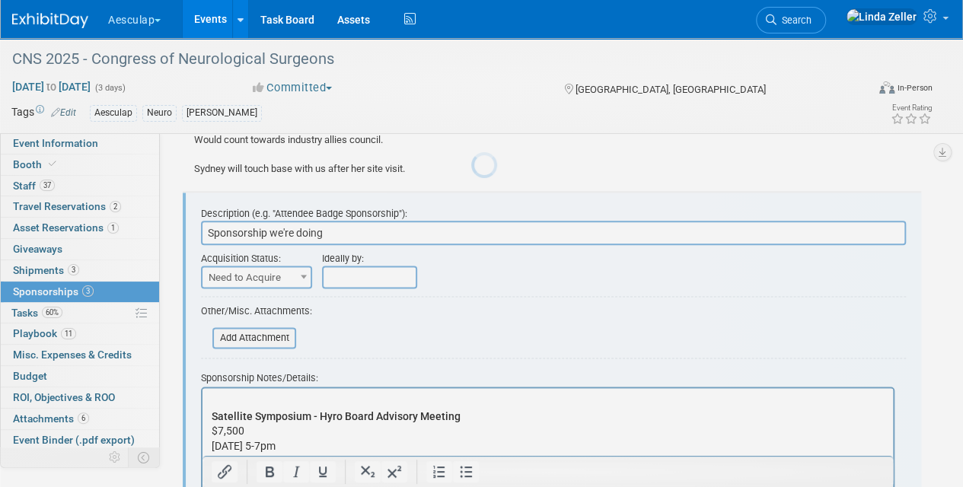
scroll to position [0, 0]
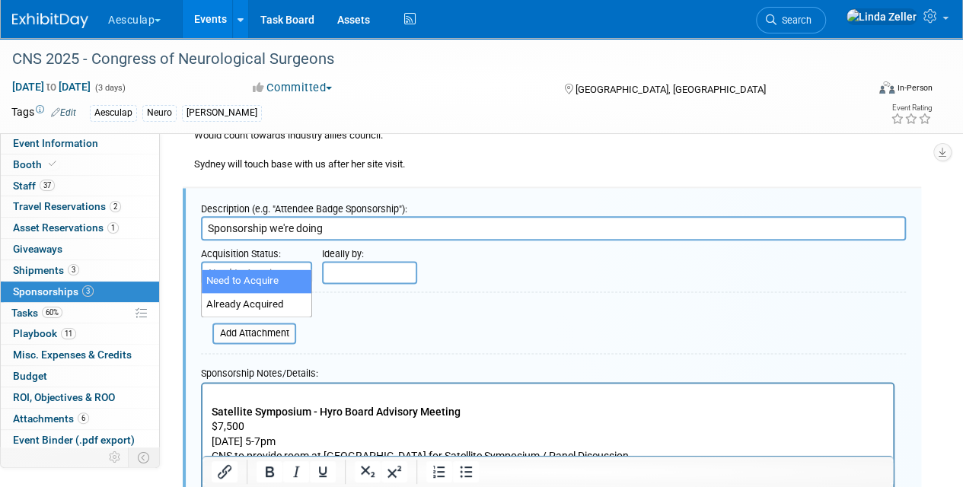
click at [265, 263] on span "Need to Acquire" at bounding box center [257, 273] width 108 height 21
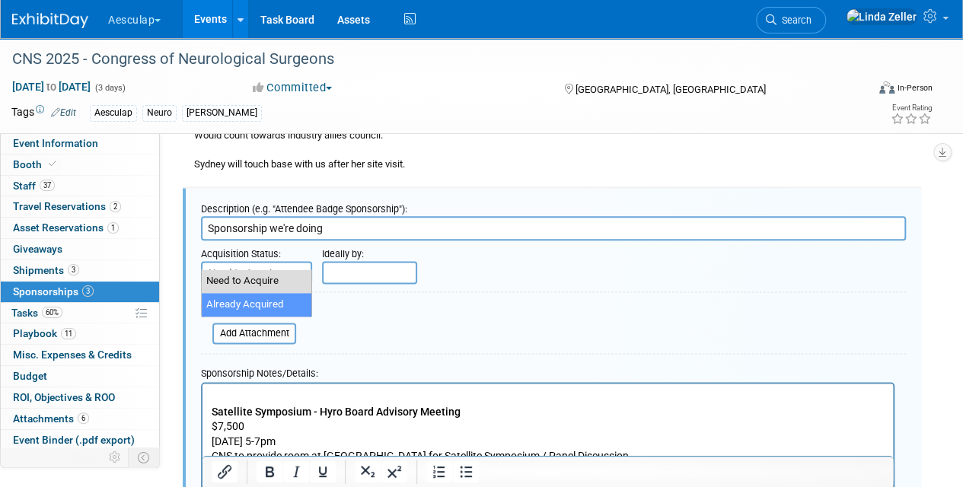
select select "2"
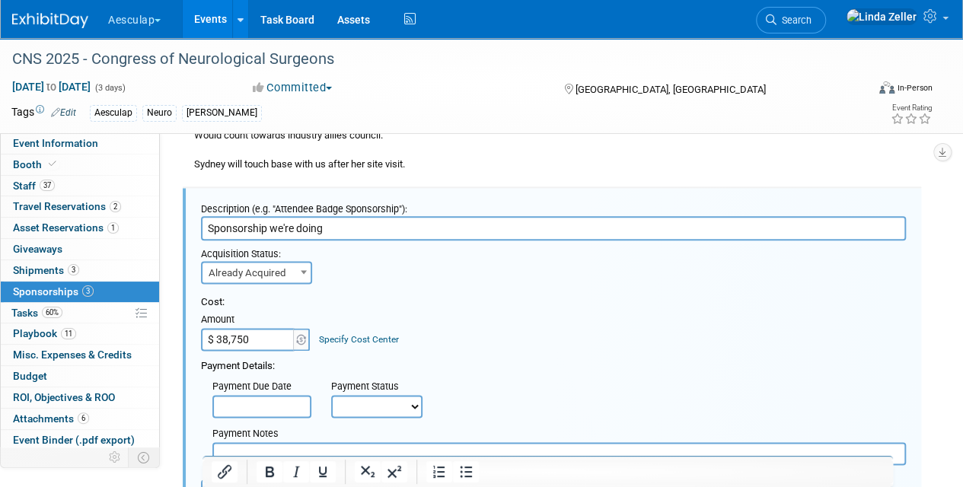
type input "$ 38,750.00"
click at [327, 334] on link "Specify Cost Center" at bounding box center [359, 339] width 80 height 11
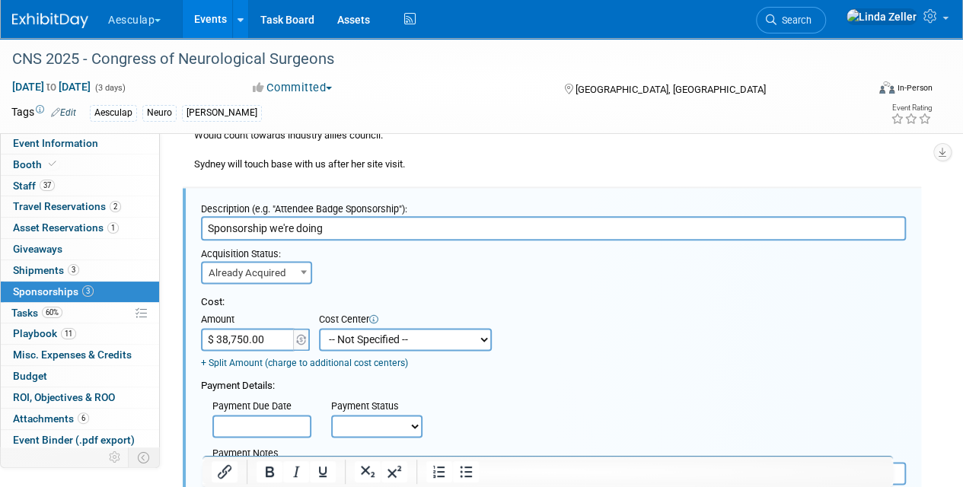
click at [334, 328] on select "-- Not Specified -- AAG B2B: 102736100 AIS - Ortho AIS -Spine Atlantic Neuro [P…" at bounding box center [405, 339] width 173 height 23
select select "18966028"
click at [319, 328] on select "-- Not Specified -- AAG B2B: 102736100 AIS - Ortho AIS -Spine Atlantic Neuro [P…" at bounding box center [405, 339] width 173 height 23
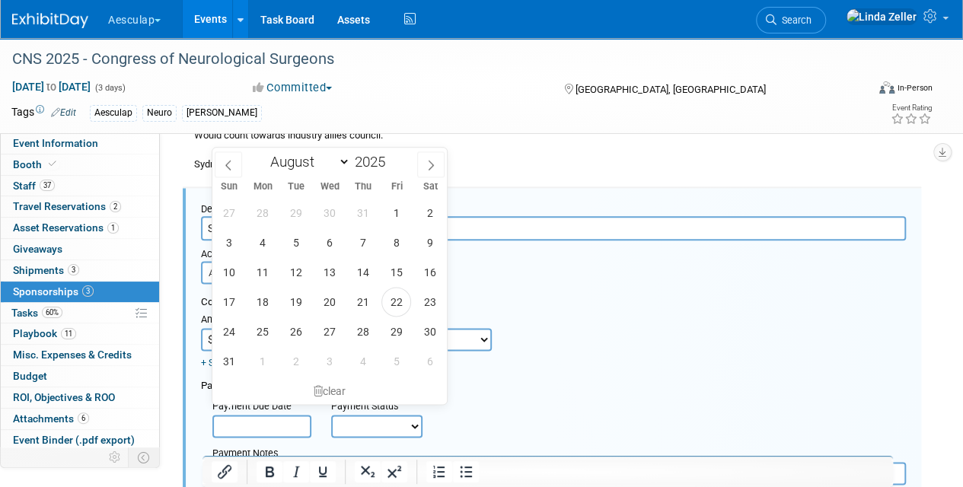
click at [276, 415] on input "text" at bounding box center [262, 426] width 99 height 23
click at [428, 166] on icon at bounding box center [431, 165] width 11 height 11
select select "8"
click at [433, 276] on span "20" at bounding box center [430, 272] width 30 height 30
type input "[DATE]"
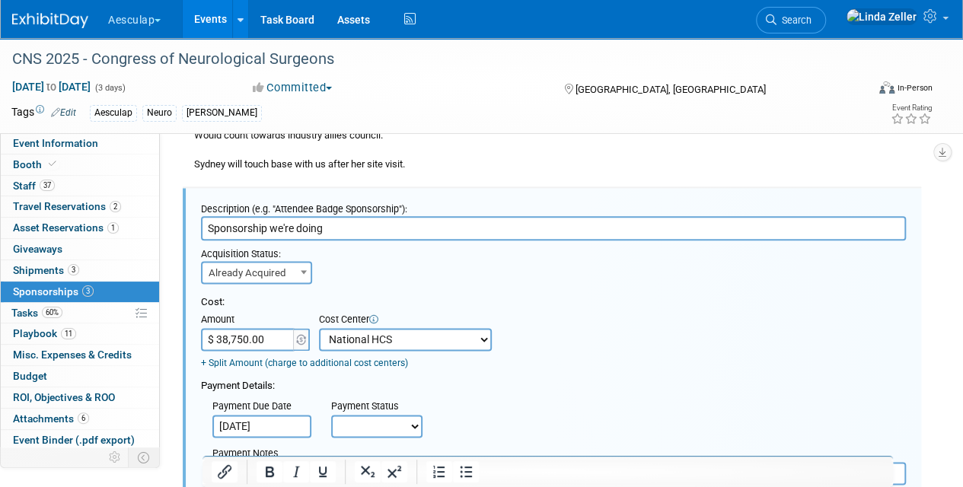
click at [347, 415] on select "Not Paid Yet Partially Paid Paid in Full" at bounding box center [376, 426] width 91 height 23
select select "3"
click at [331, 415] on select "Not Paid Yet Partially Paid Paid in Full" at bounding box center [376, 426] width 91 height 23
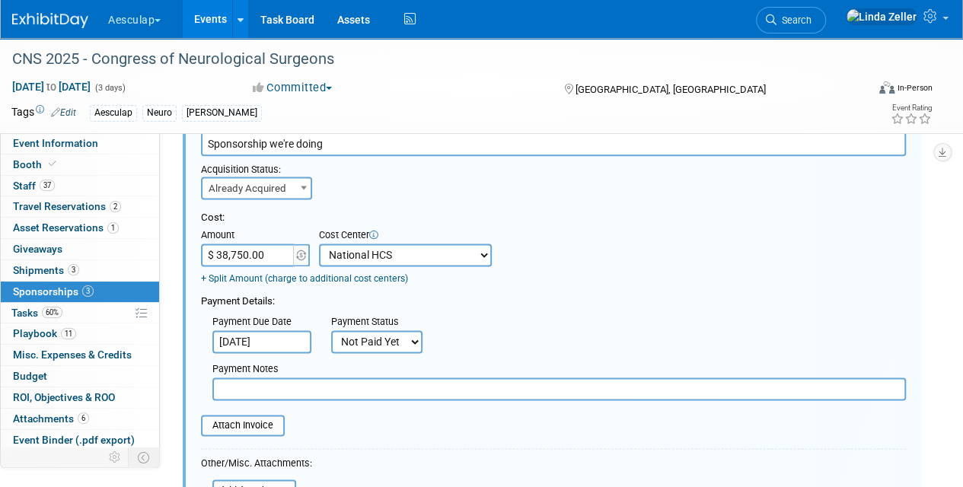
scroll to position [913, 0]
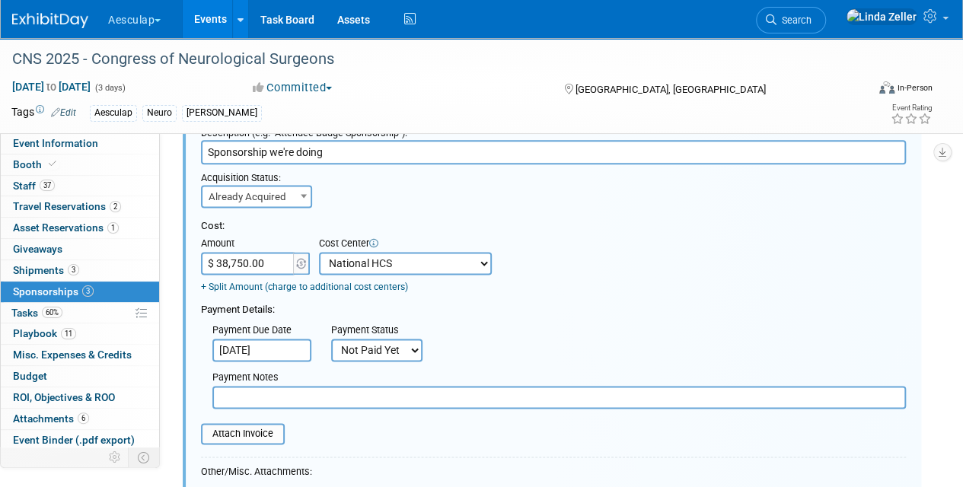
click at [268, 386] on input "text" at bounding box center [560, 397] width 694 height 23
type input "check requested 8/22"
click at [252, 425] on input "file" at bounding box center [192, 434] width 181 height 18
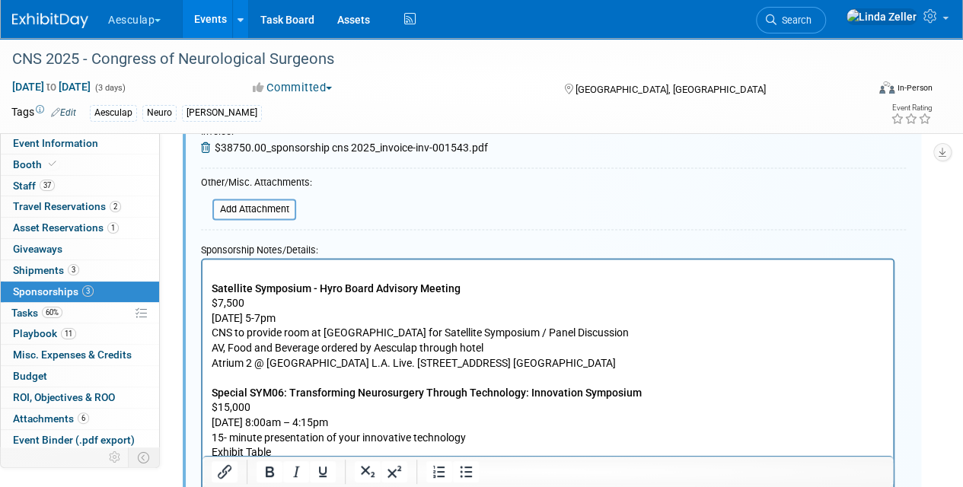
scroll to position [1218, 0]
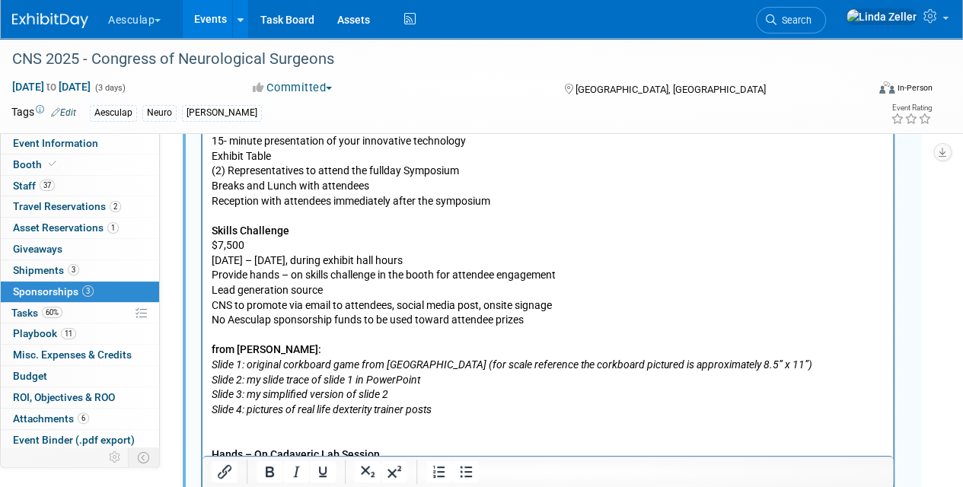
scroll to position [1751, 0]
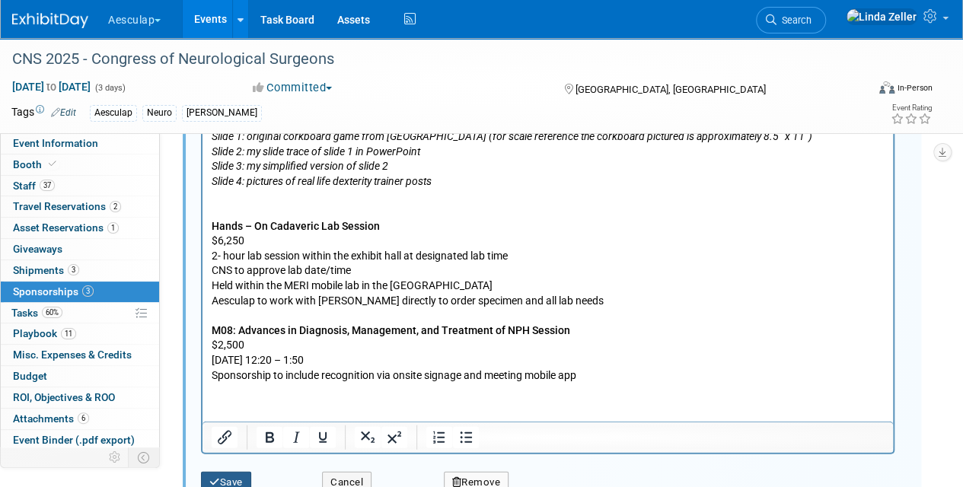
click at [232, 472] on button "Save" at bounding box center [226, 482] width 50 height 21
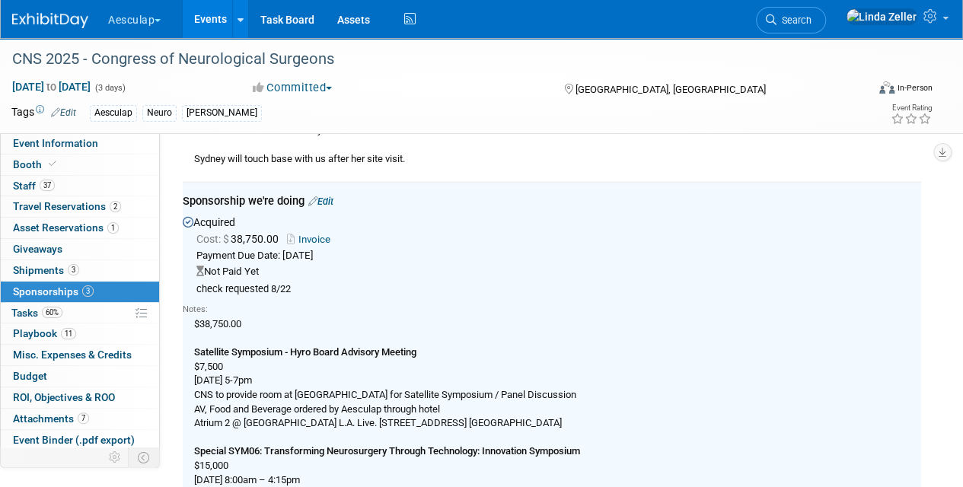
scroll to position [836, 0]
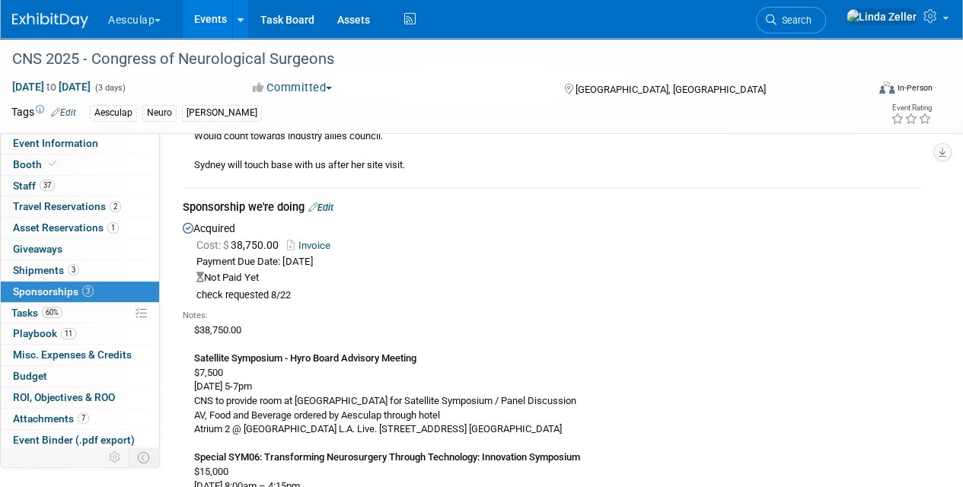
click at [30, 287] on span "Sponsorships 3" at bounding box center [53, 292] width 81 height 12
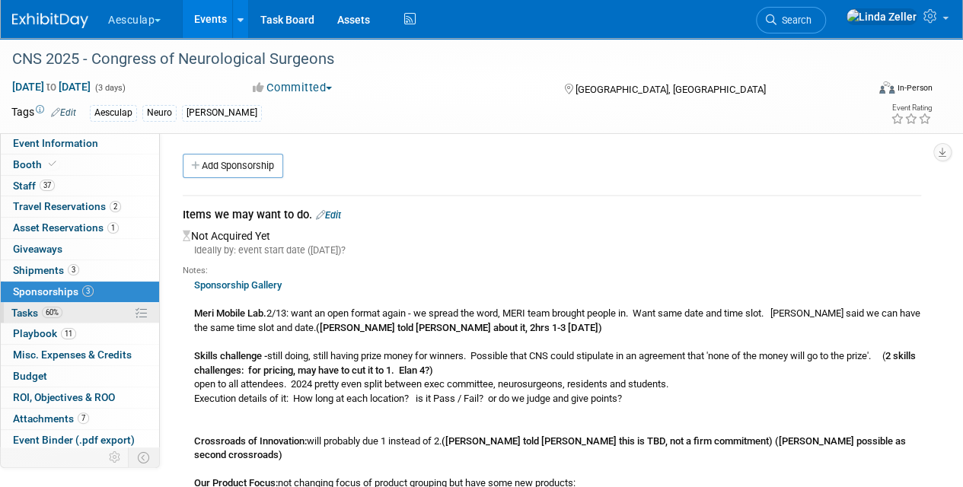
click at [30, 307] on span "Tasks 60%" at bounding box center [36, 313] width 51 height 12
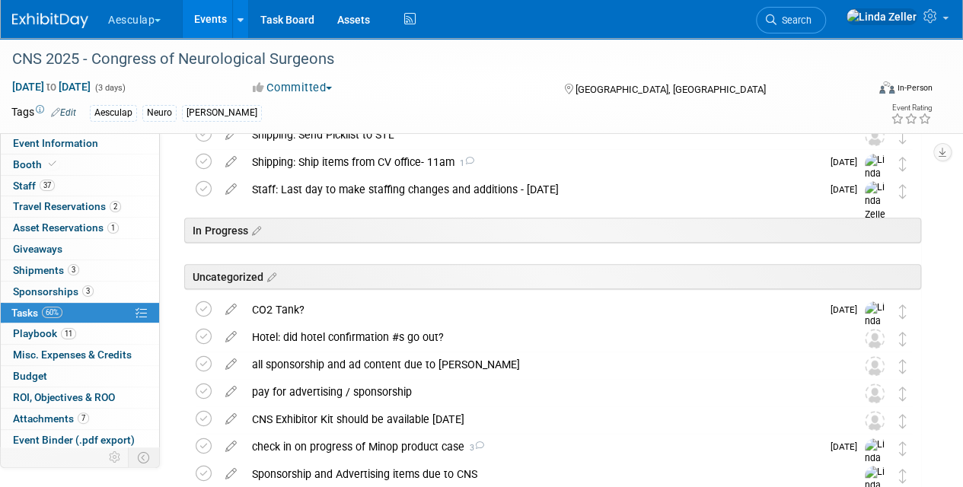
scroll to position [228, 0]
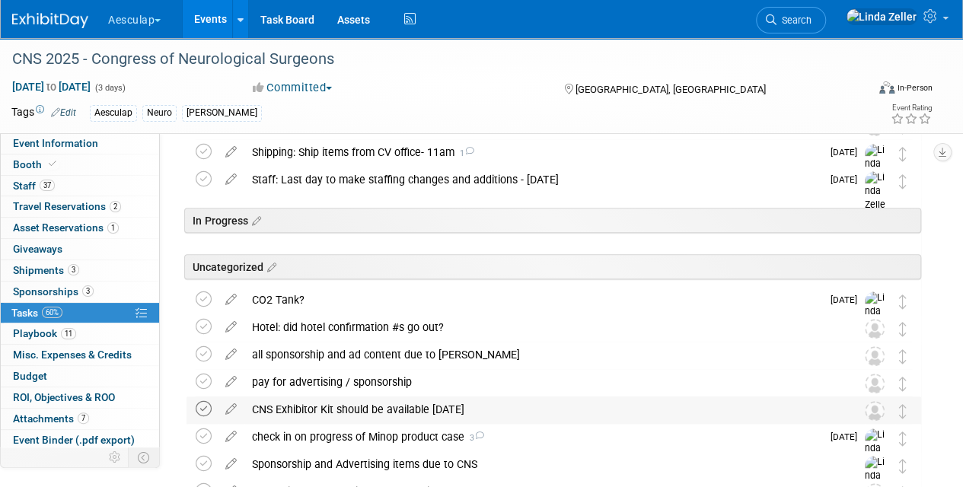
click at [198, 404] on icon at bounding box center [204, 409] width 16 height 16
click at [259, 381] on div "pay for advertising / sponsorship" at bounding box center [539, 382] width 590 height 26
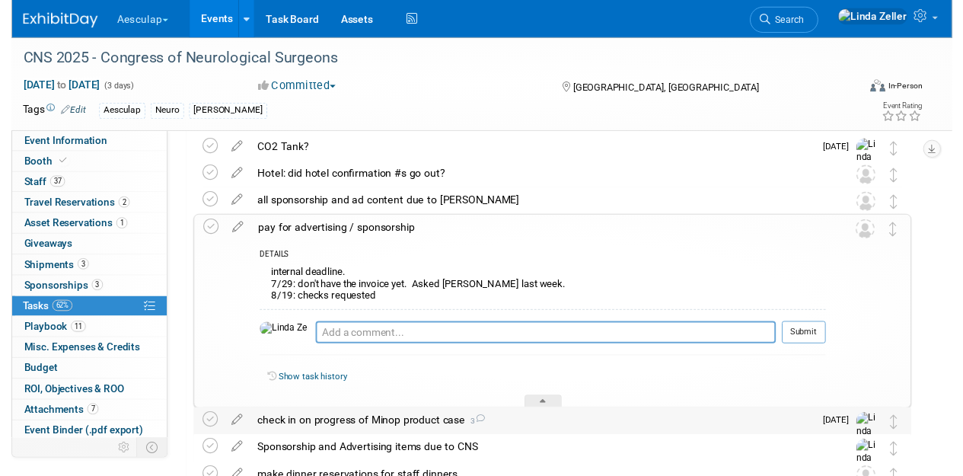
scroll to position [381, 0]
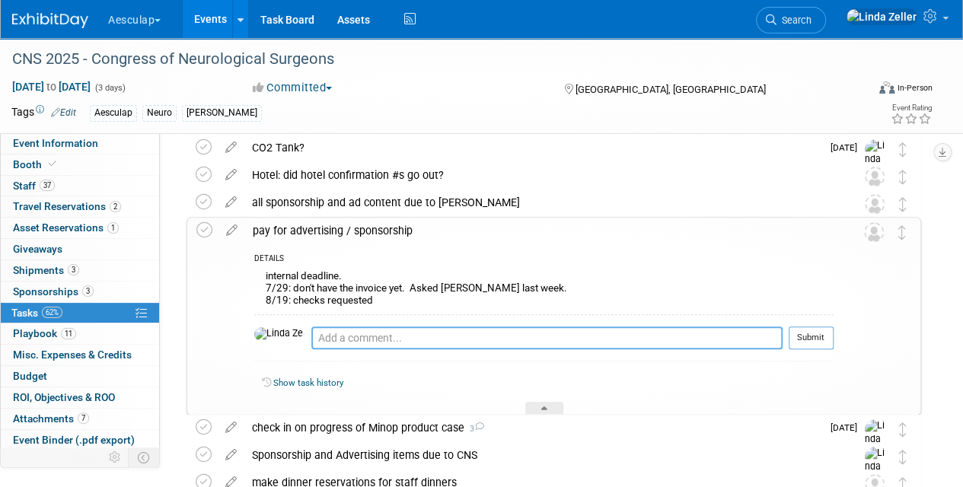
click at [312, 340] on textarea at bounding box center [547, 338] width 471 height 23
click at [235, 226] on icon at bounding box center [232, 227] width 27 height 19
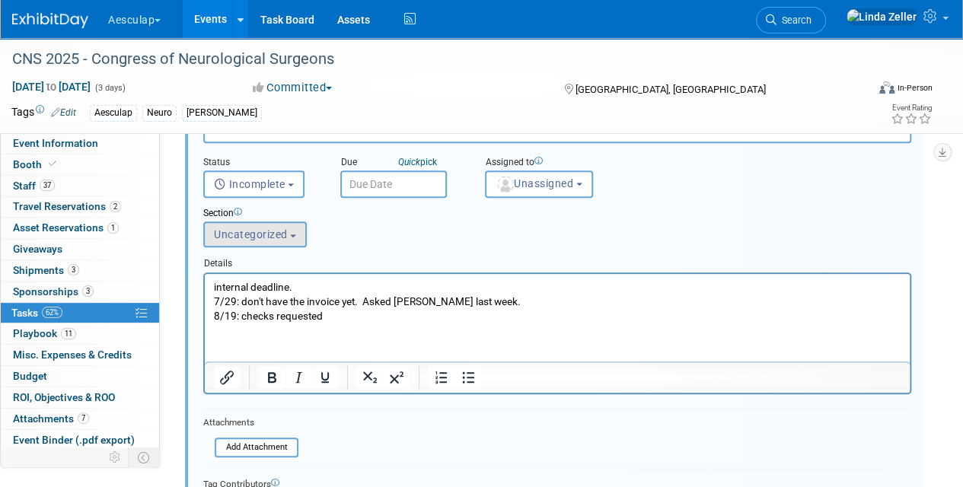
scroll to position [526, 0]
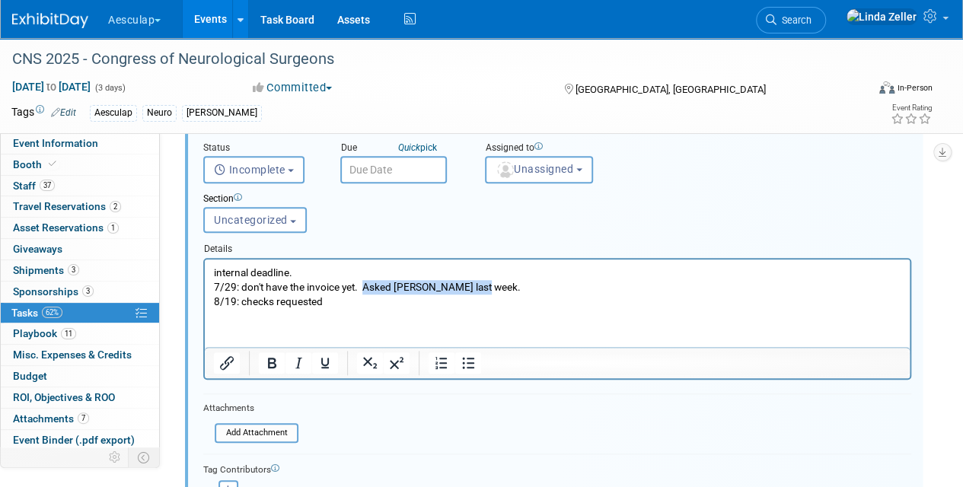
drag, startPoint x: 479, startPoint y: 286, endPoint x: 366, endPoint y: 290, distance: 112.8
click at [366, 290] on p "internal deadline. 7/29: don't have the invoice yet. Asked [PERSON_NAME] last w…" at bounding box center [558, 286] width 688 height 43
click at [235, 301] on p "internal deadline. 7/29: don't have the invoice yet. 8/19: checks requested" at bounding box center [558, 286] width 688 height 43
click at [272, 302] on p "internal deadline. 7/29: don't have the invoice yet. 8/22: checks requested" at bounding box center [558, 286] width 688 height 43
click at [319, 305] on p "internal deadline. 7/29: don't have the invoice yet. 8/22: check requested" at bounding box center [558, 286] width 688 height 43
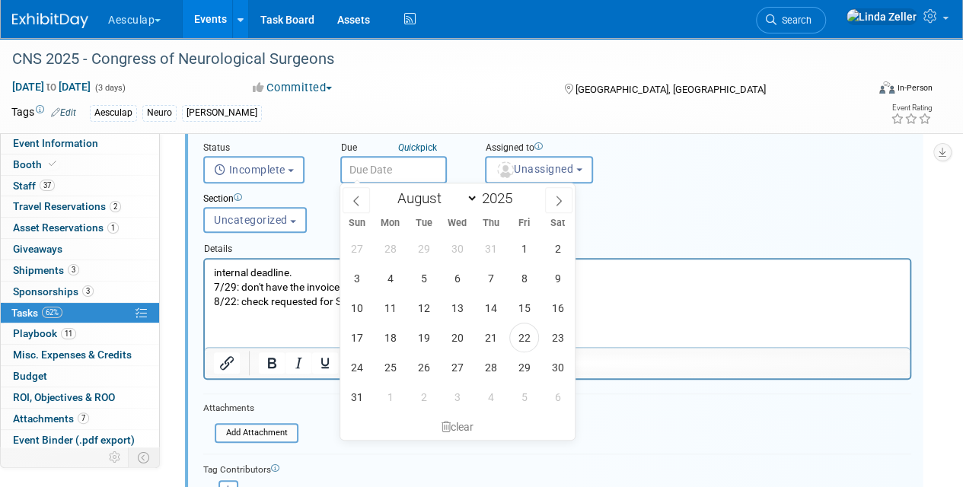
click at [363, 173] on input "text" at bounding box center [393, 169] width 107 height 27
click at [492, 367] on span "28" at bounding box center [491, 368] width 30 height 30
type input "[DATE]"
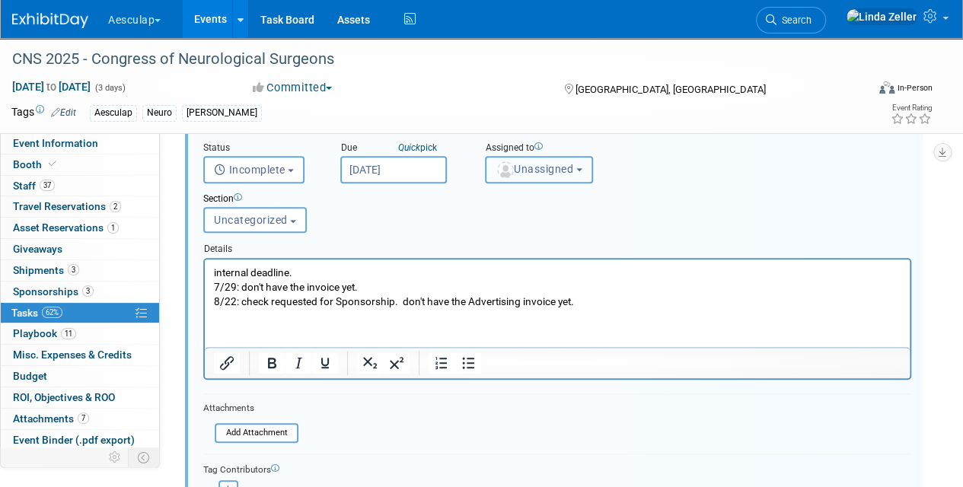
click at [519, 174] on span "Unassigned" at bounding box center [535, 169] width 78 height 12
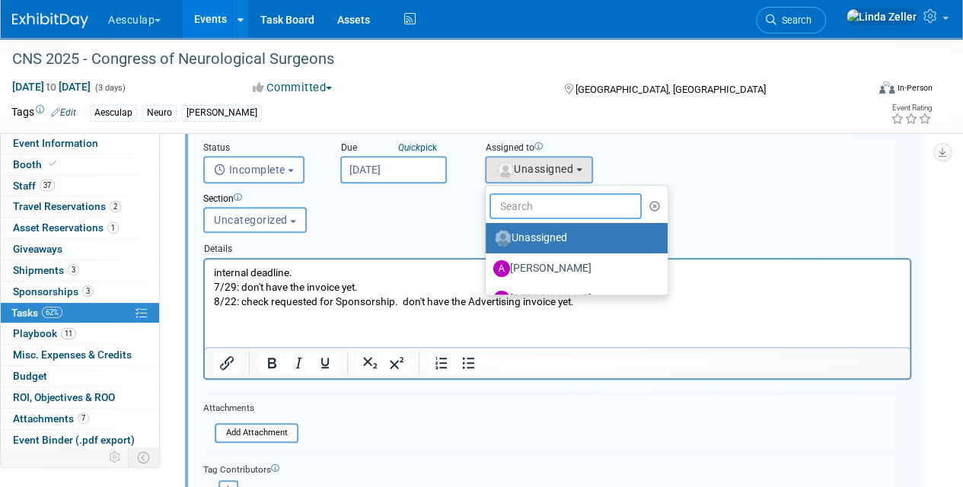
click at [519, 202] on input "text" at bounding box center [566, 206] width 152 height 26
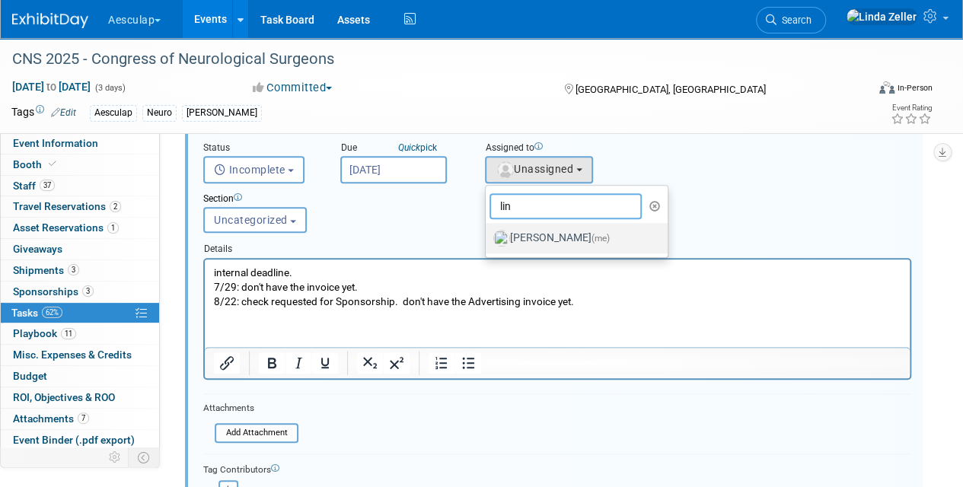
type input "lin"
click at [528, 244] on label "[PERSON_NAME] (me)" at bounding box center [573, 238] width 159 height 24
click at [488, 241] on input "[PERSON_NAME] (me)" at bounding box center [483, 237] width 10 height 10
select select "997af25e-71f2-407b-94d0-6444a5b8fc40"
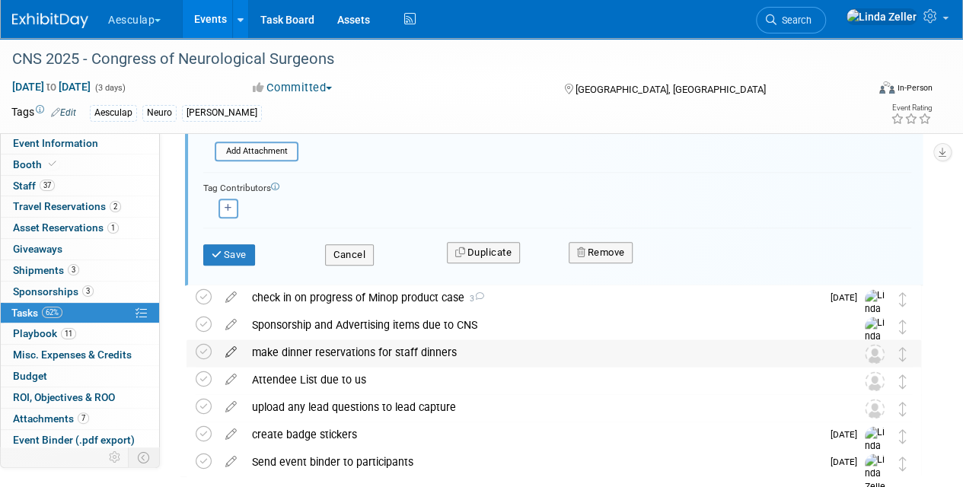
scroll to position [831, 0]
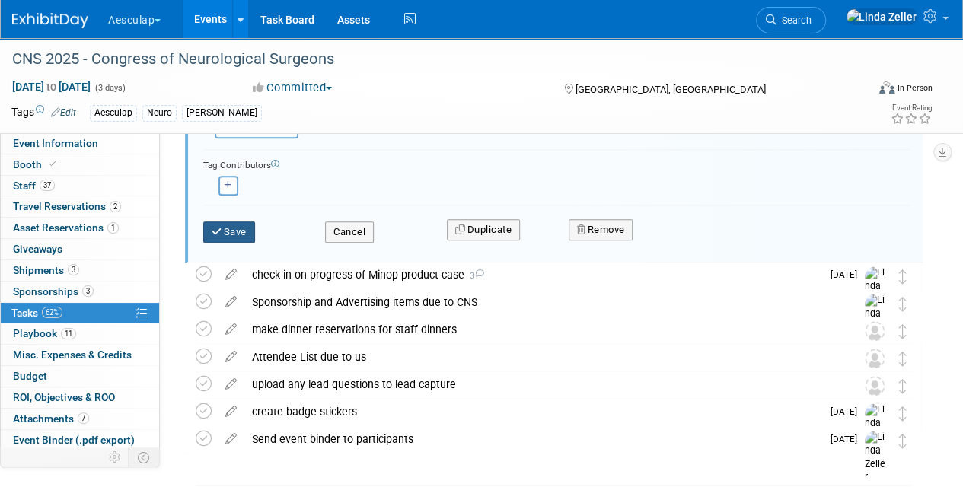
click at [225, 233] on button "Save" at bounding box center [229, 232] width 52 height 21
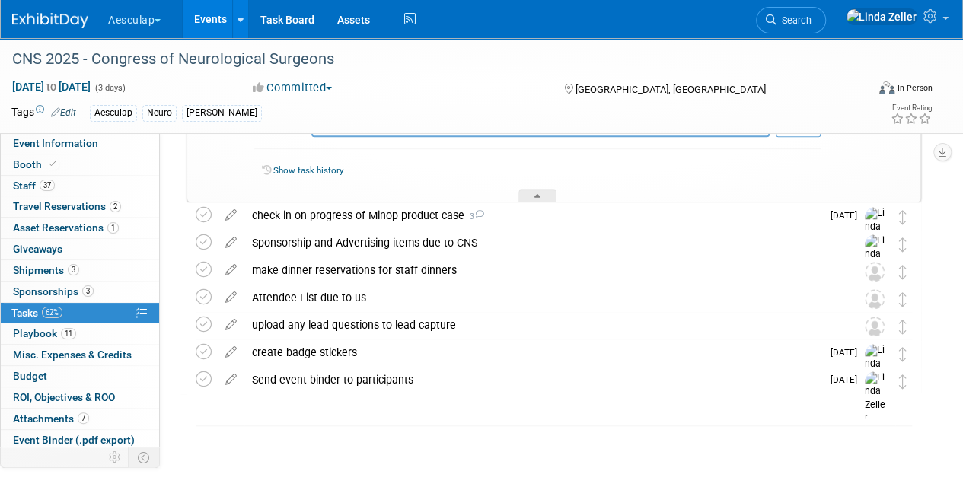
scroll to position [593, 0]
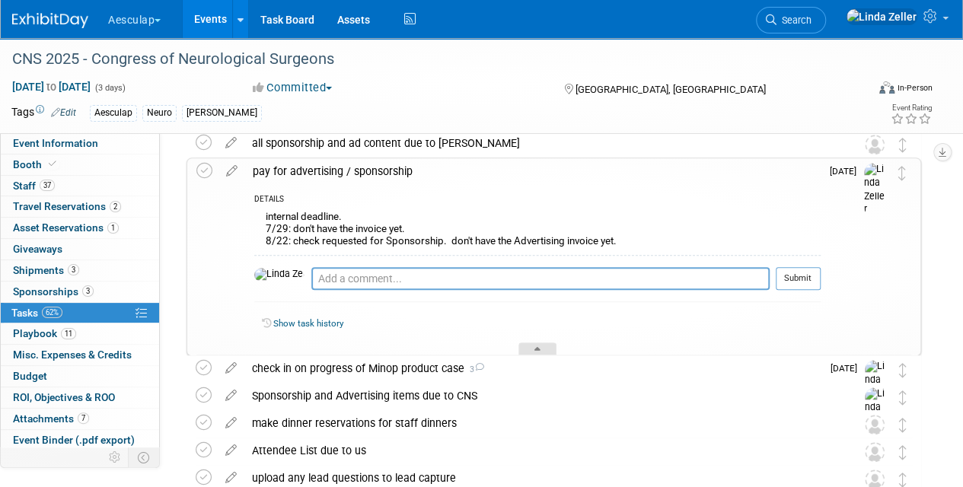
click at [542, 347] on div at bounding box center [538, 349] width 38 height 13
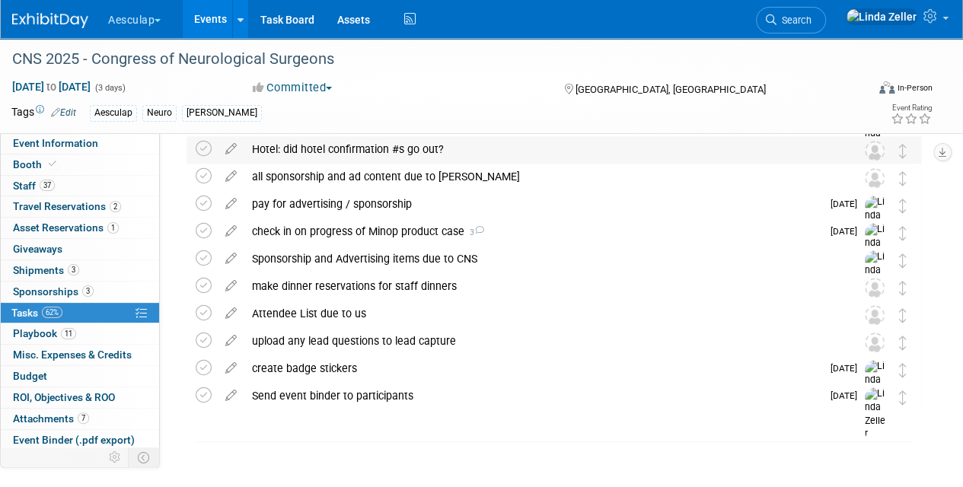
scroll to position [422, 0]
